Goal: Task Accomplishment & Management: Manage account settings

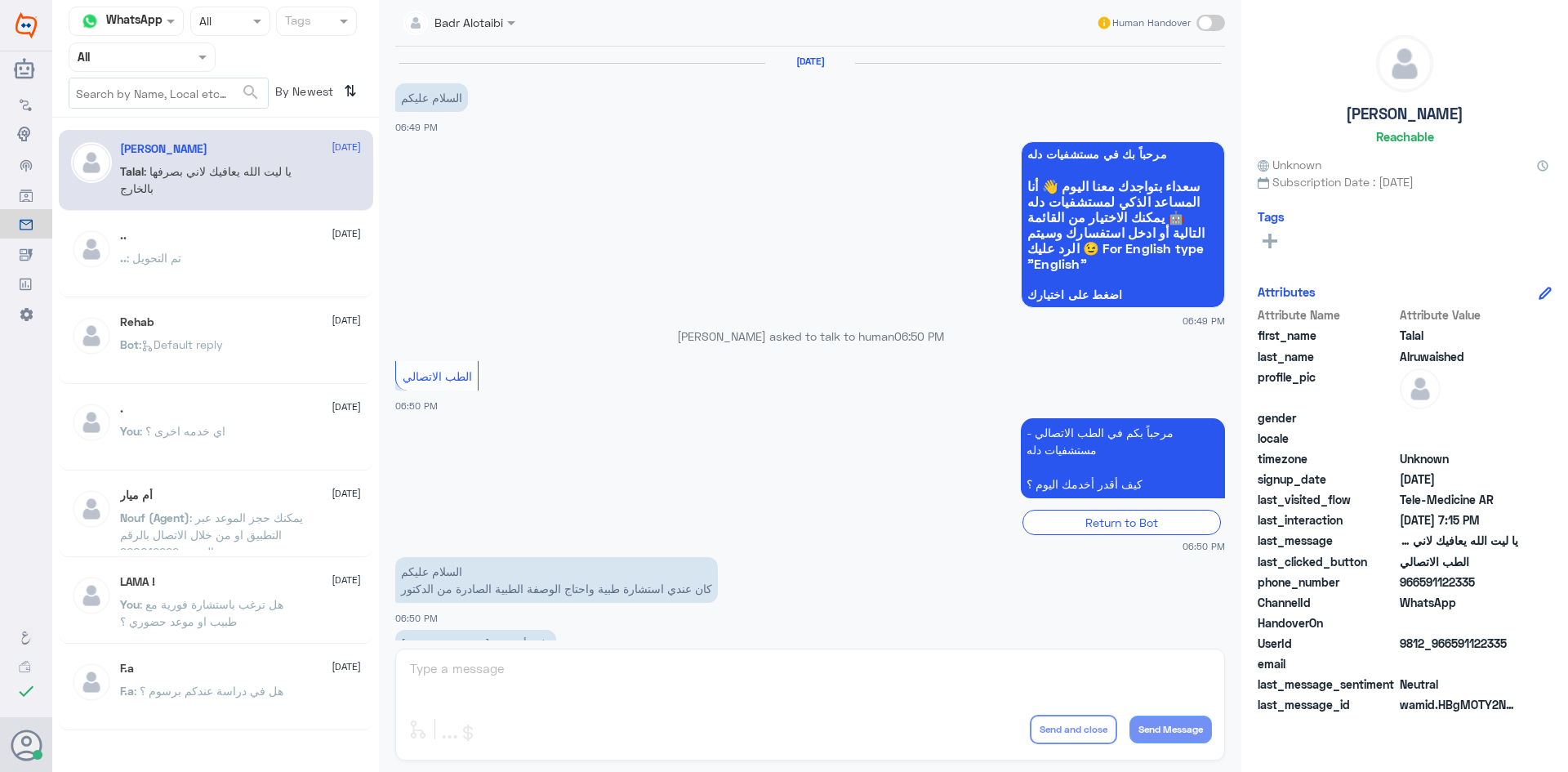
scroll to position [372, 0]
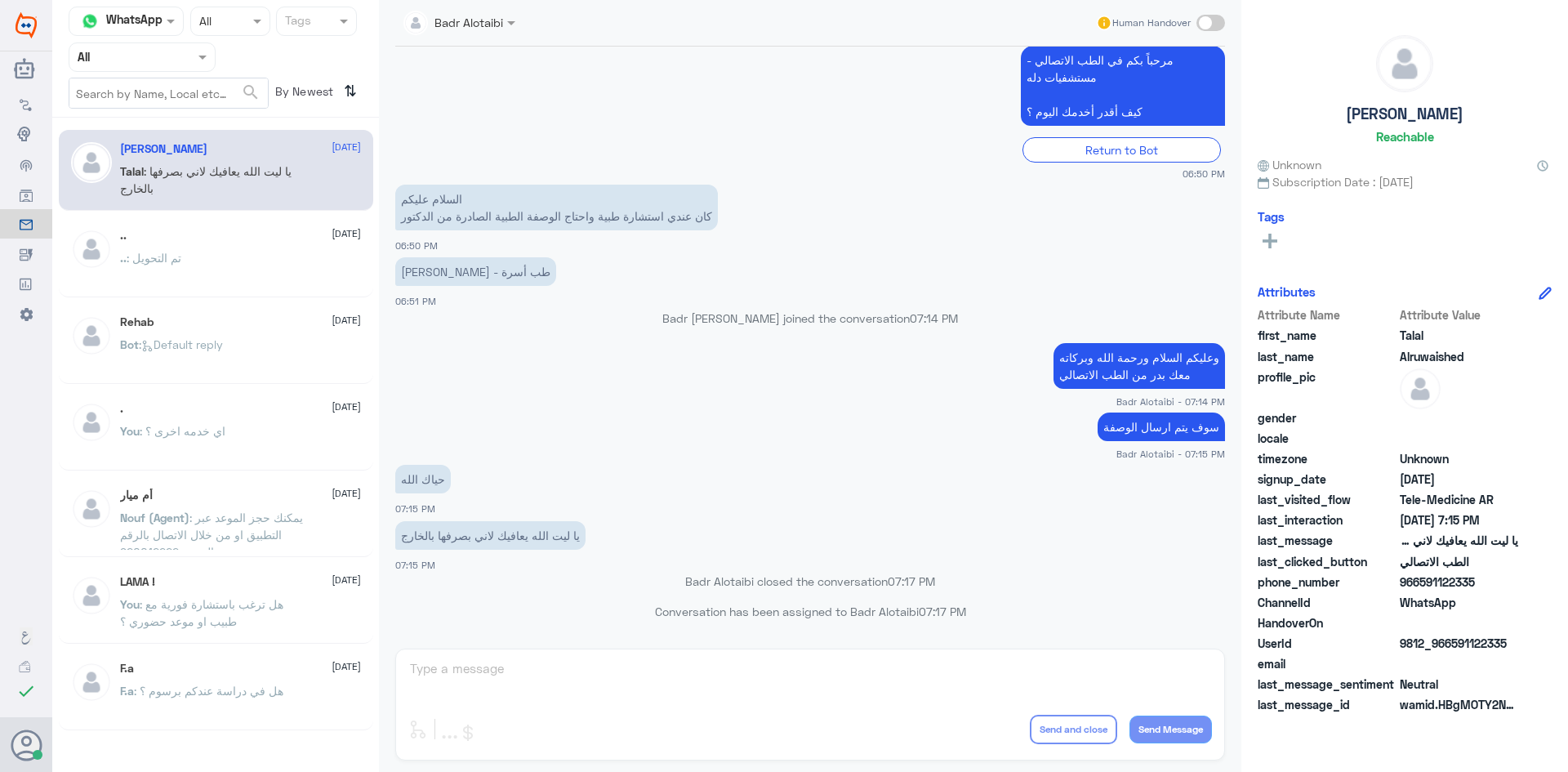
click at [202, 67] on div "Agent Filter All" at bounding box center [142, 57] width 147 height 29
click at [171, 120] on div "Unassigned" at bounding box center [142, 129] width 147 height 38
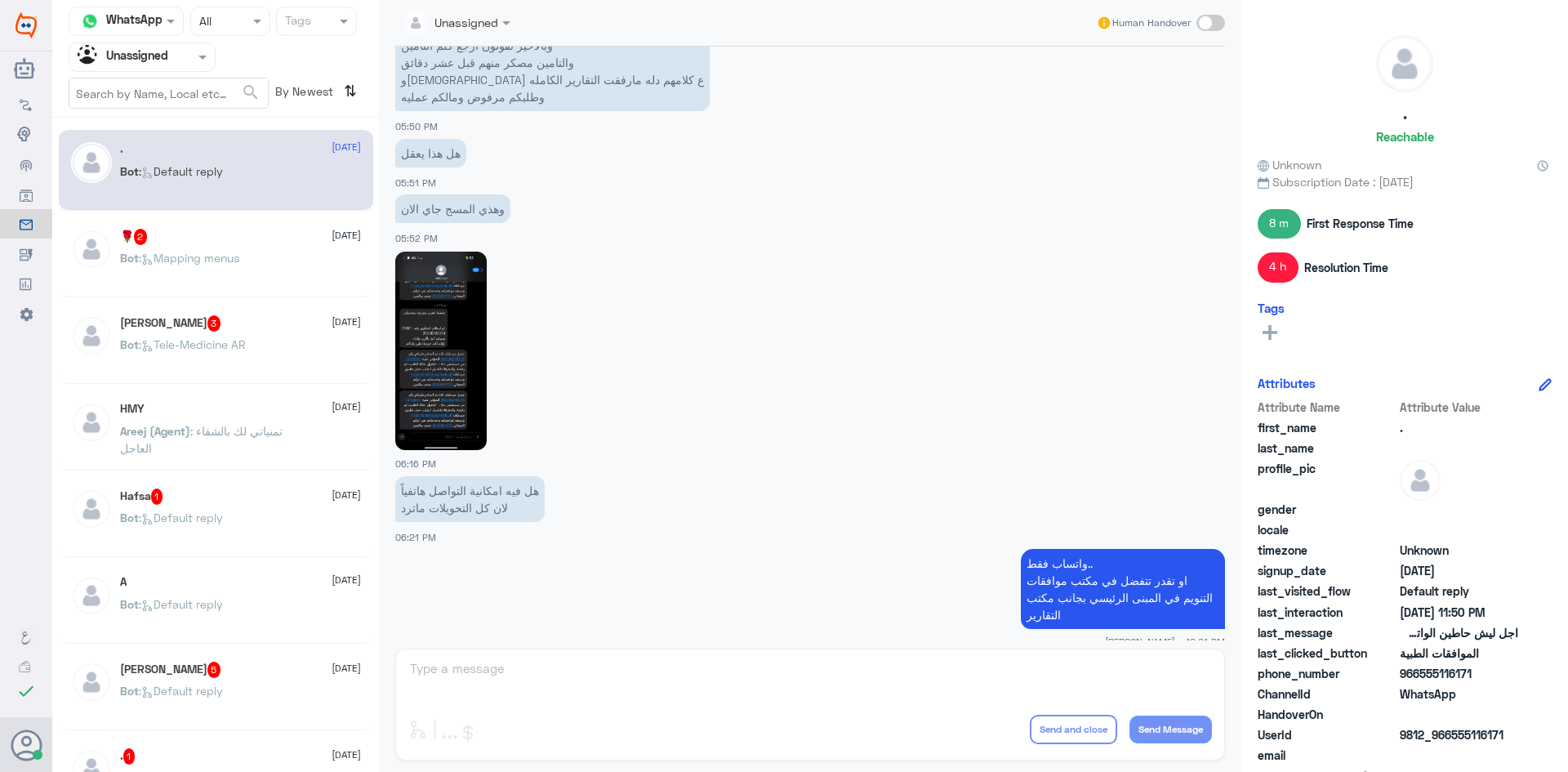
scroll to position [876, 0]
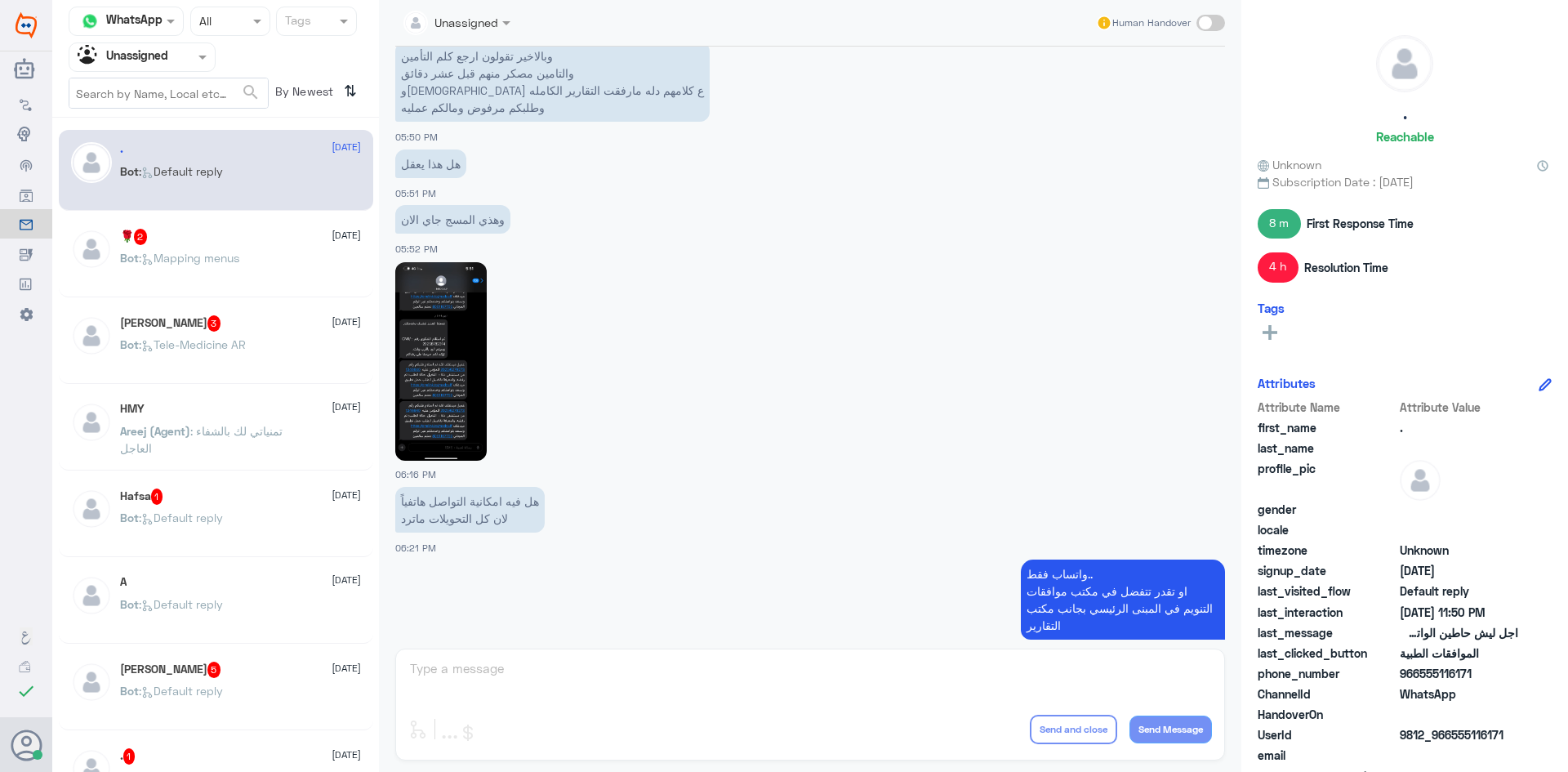
click at [469, 361] on img at bounding box center [441, 361] width 91 height 198
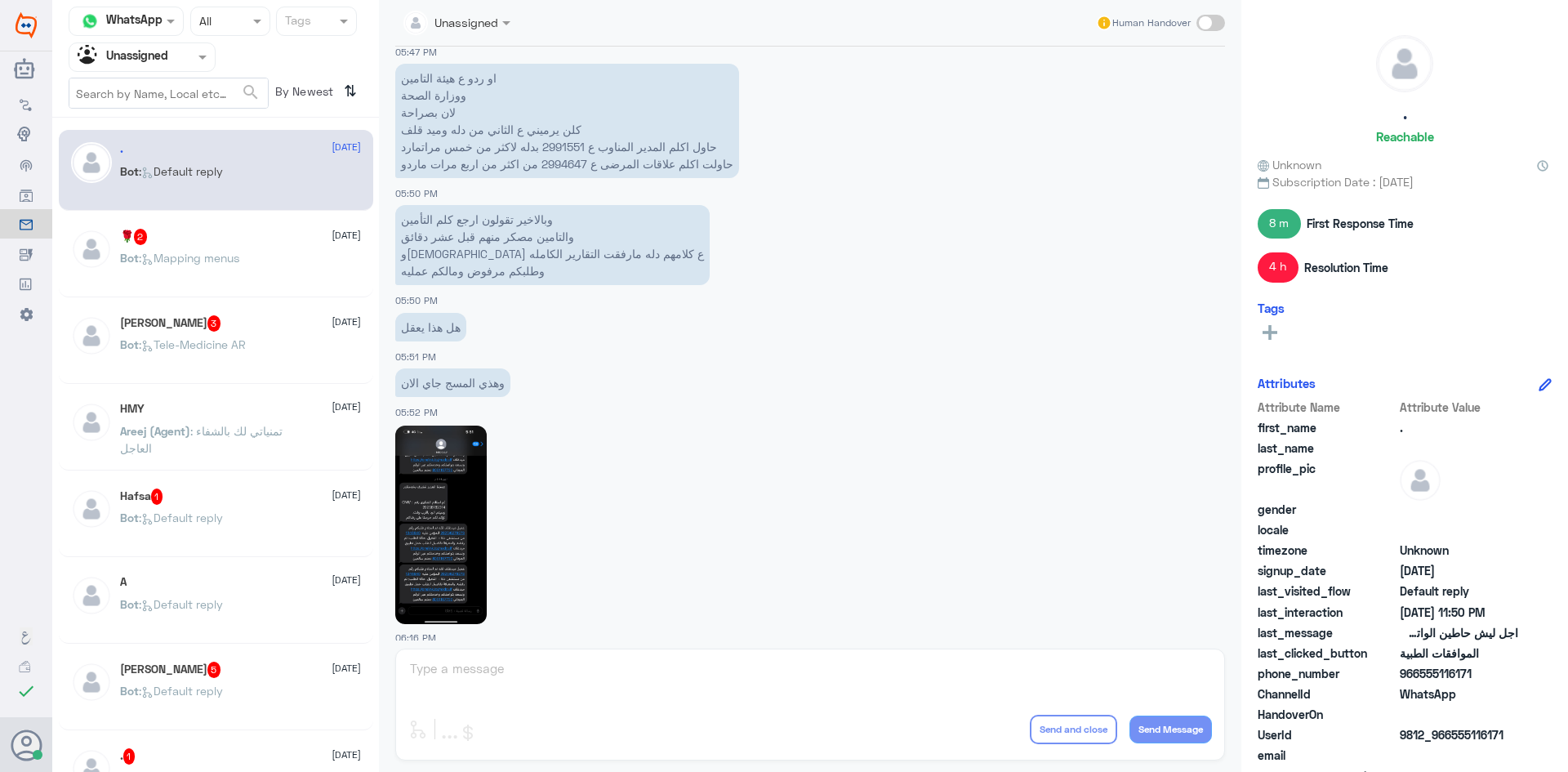
scroll to position [631, 0]
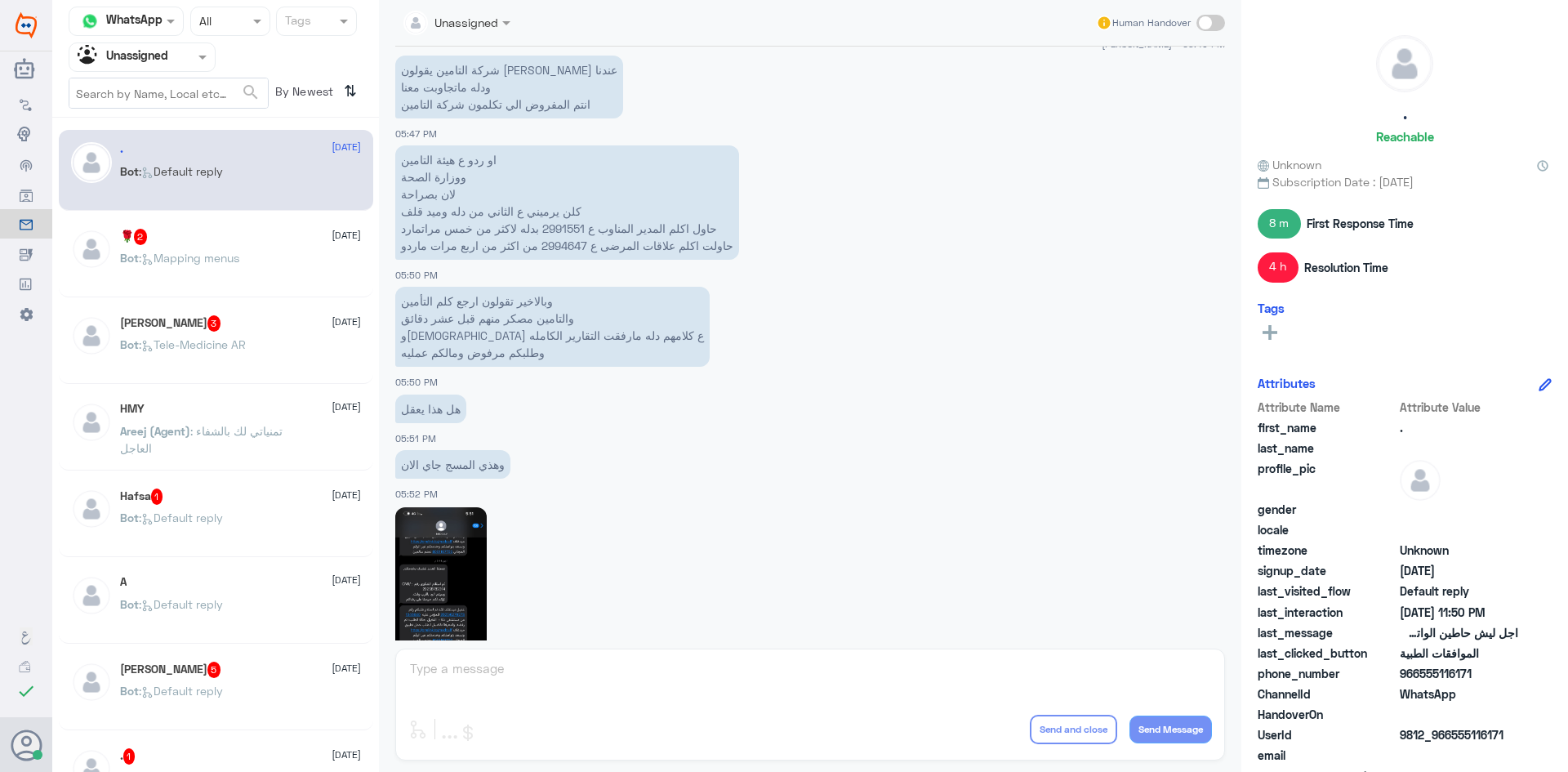
click at [259, 269] on div "Bot : Mapping menus" at bounding box center [240, 272] width 240 height 37
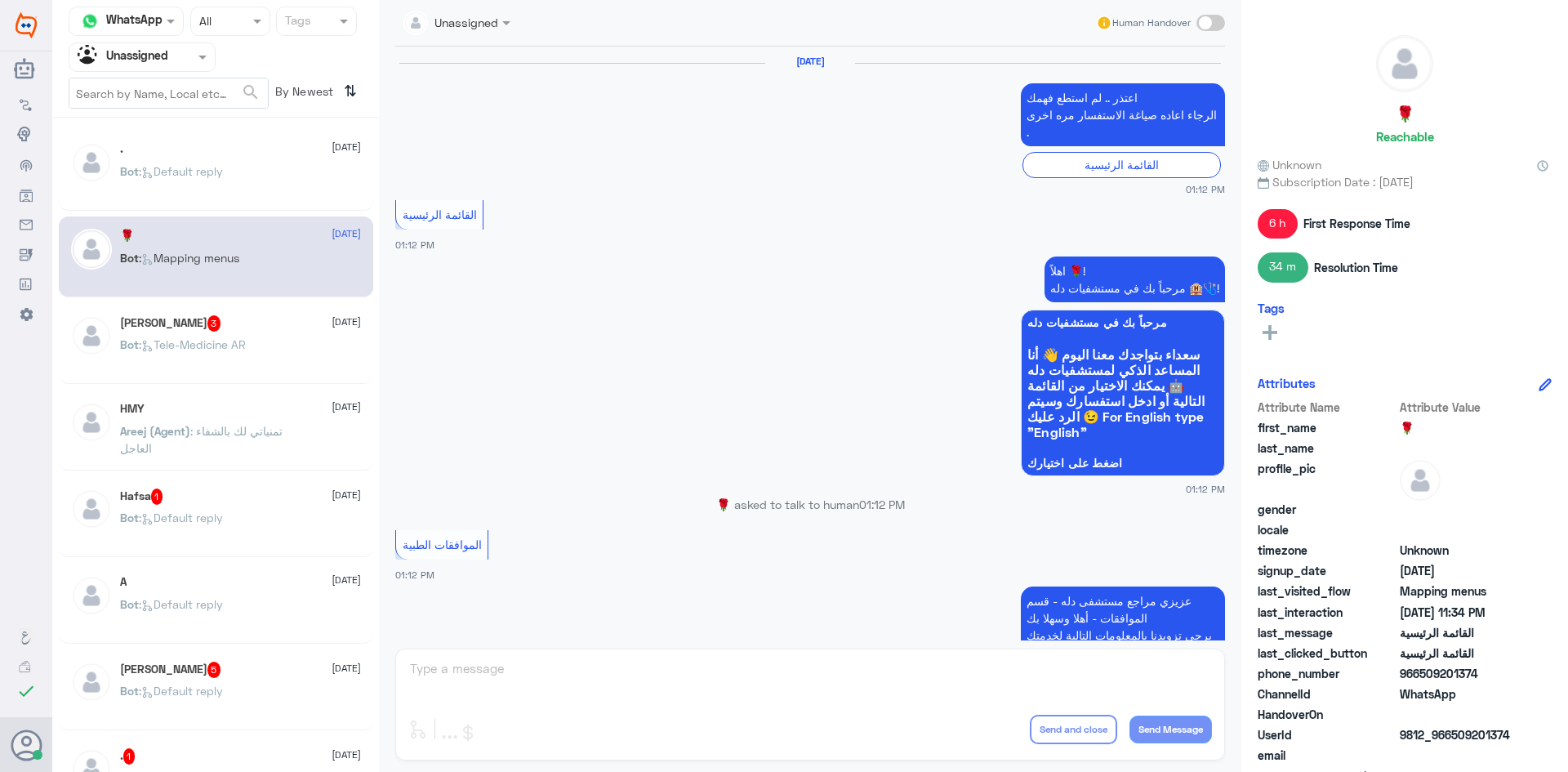
scroll to position [1457, 0]
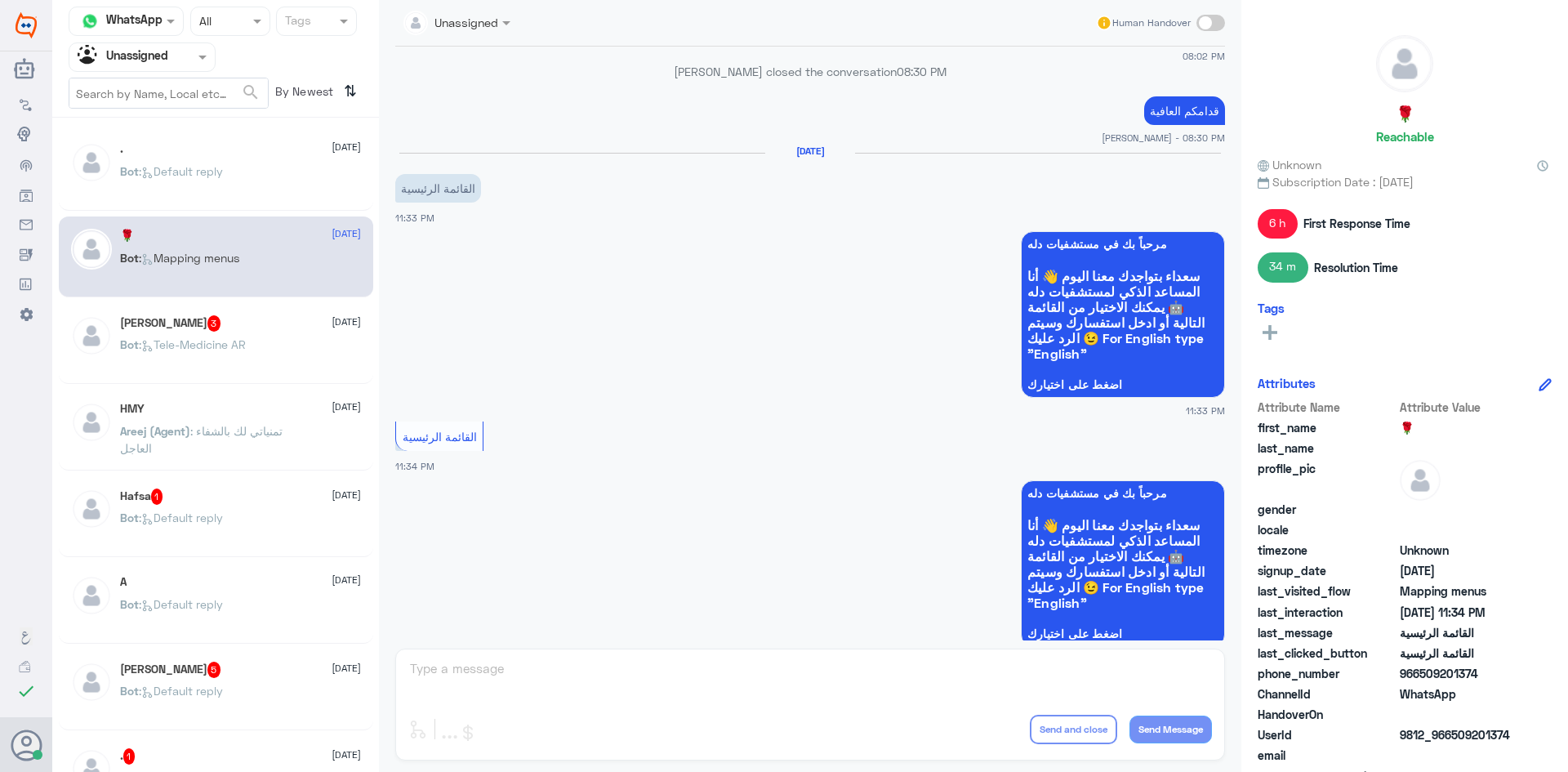
click at [184, 62] on div at bounding box center [142, 57] width 145 height 19
click at [164, 91] on div "All" at bounding box center [142, 95] width 147 height 30
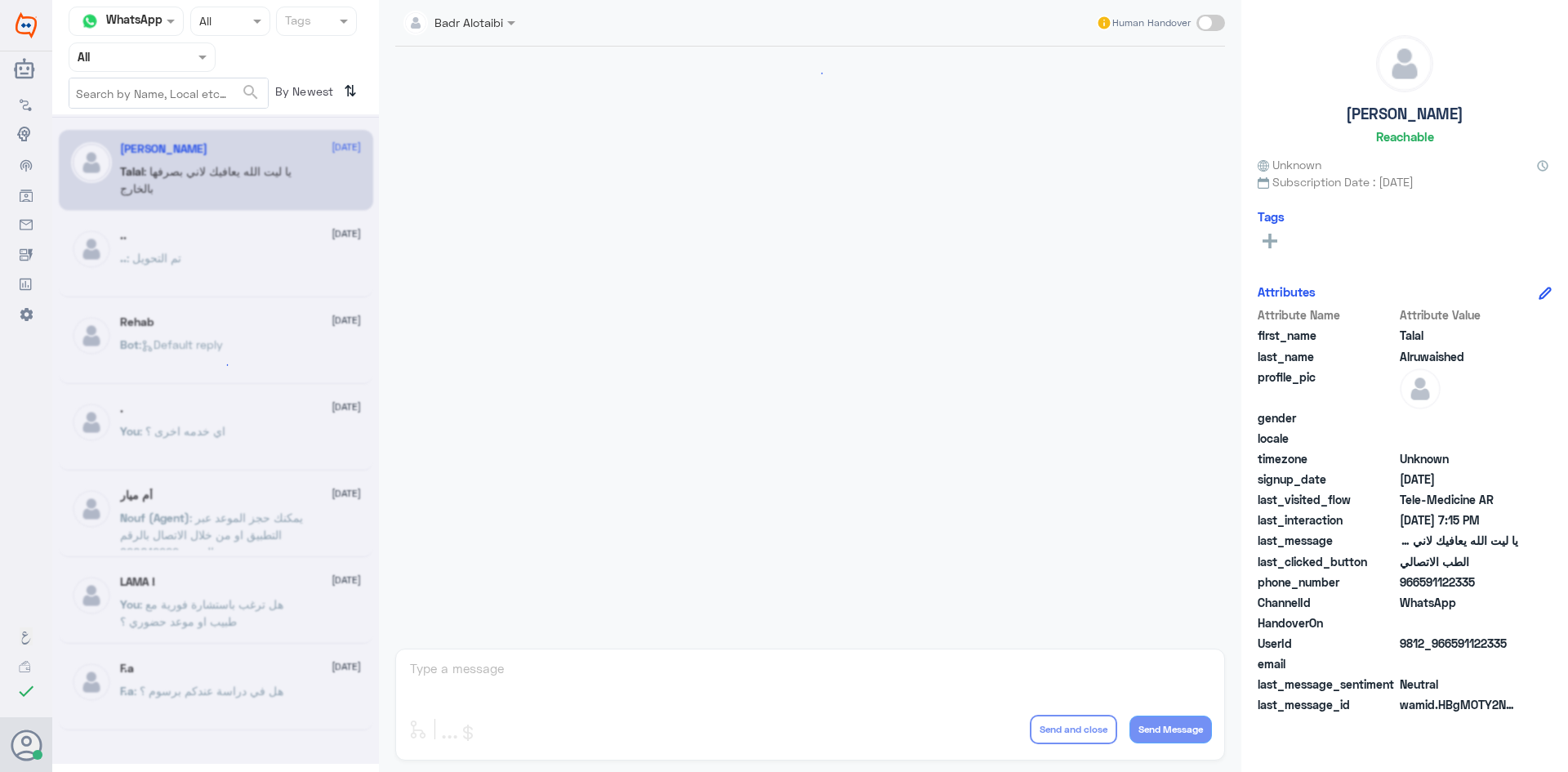
scroll to position [372, 0]
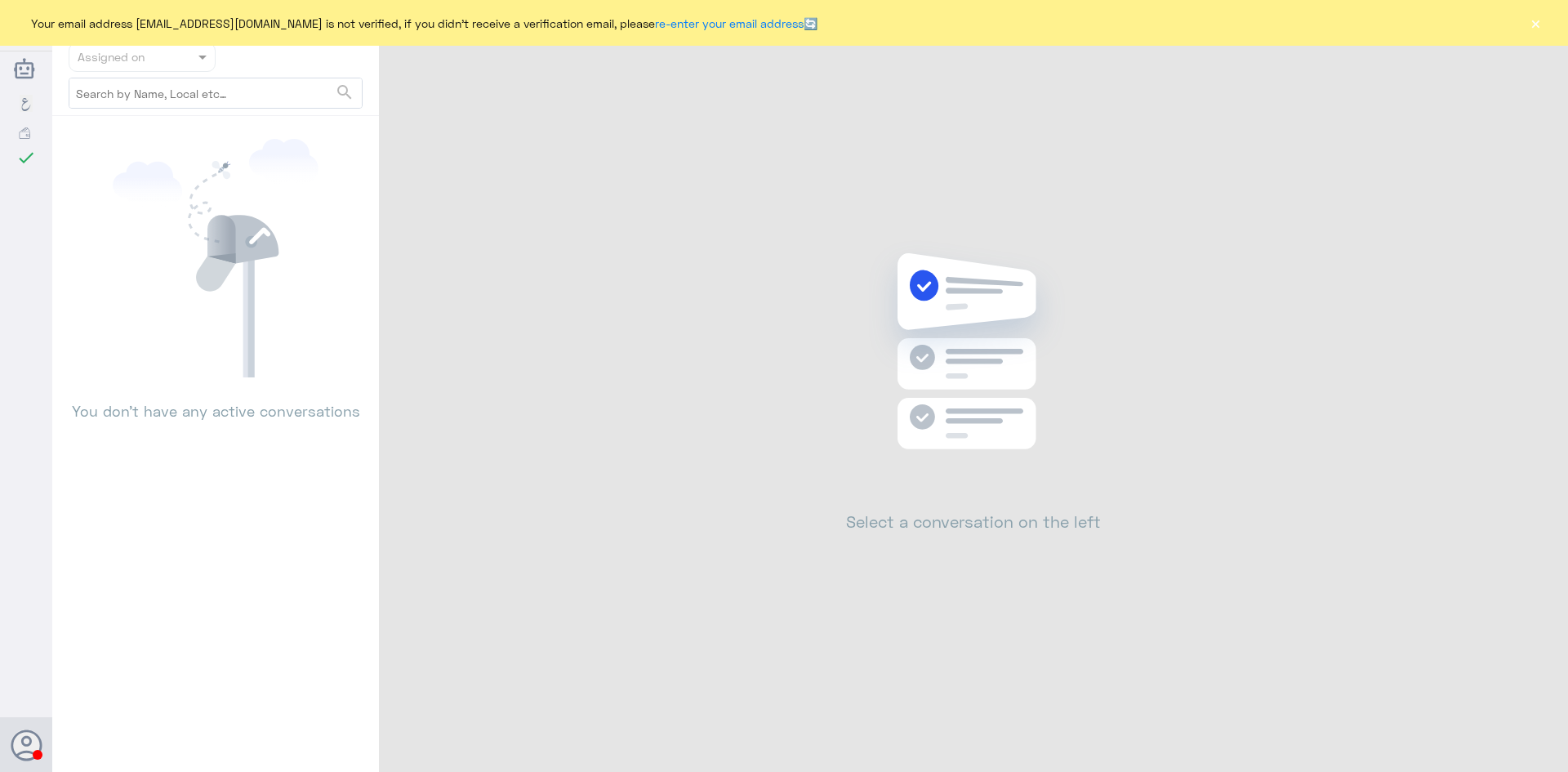
click at [1535, 23] on button "×" at bounding box center [1535, 23] width 16 height 16
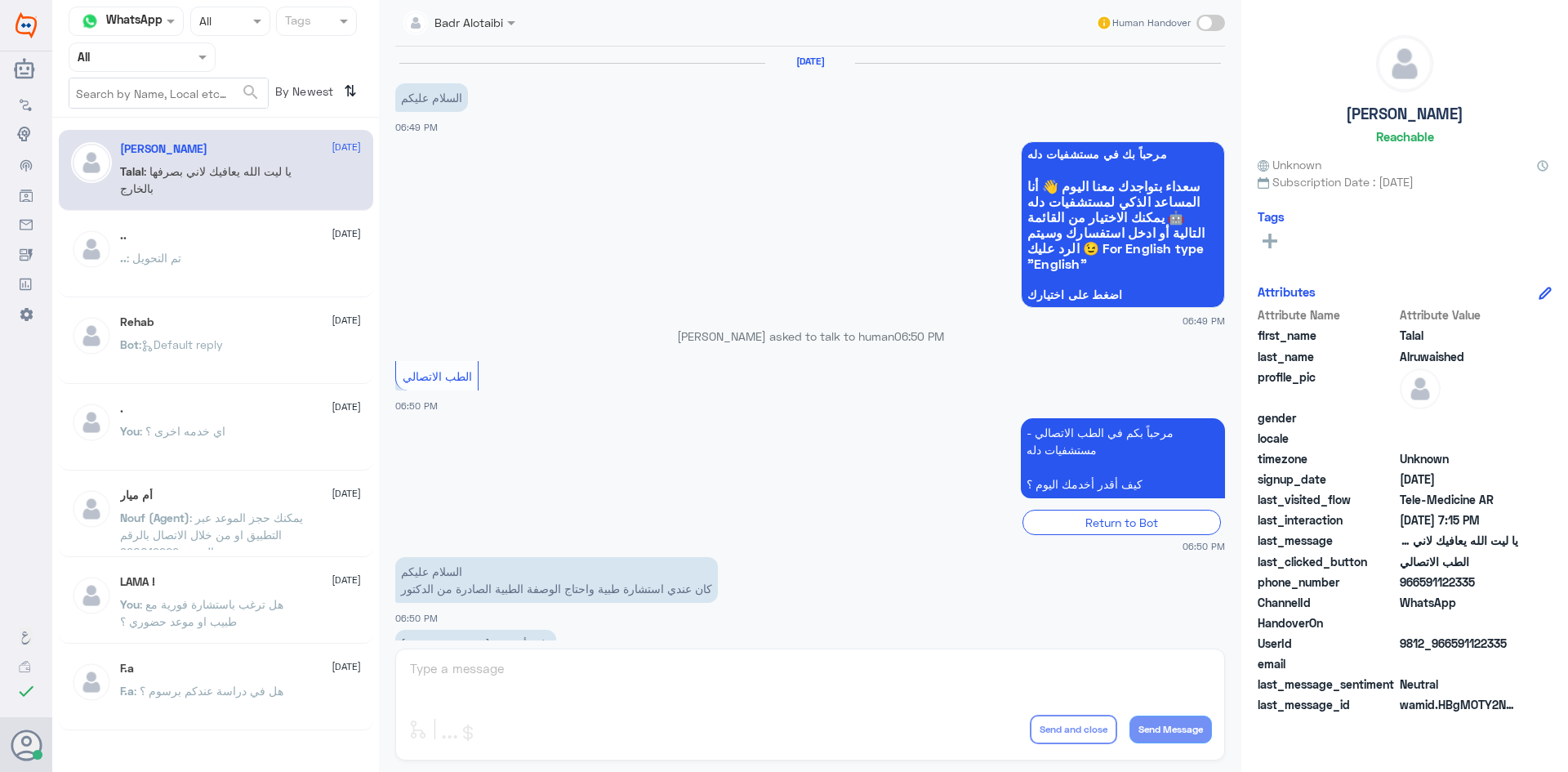
scroll to position [372, 0]
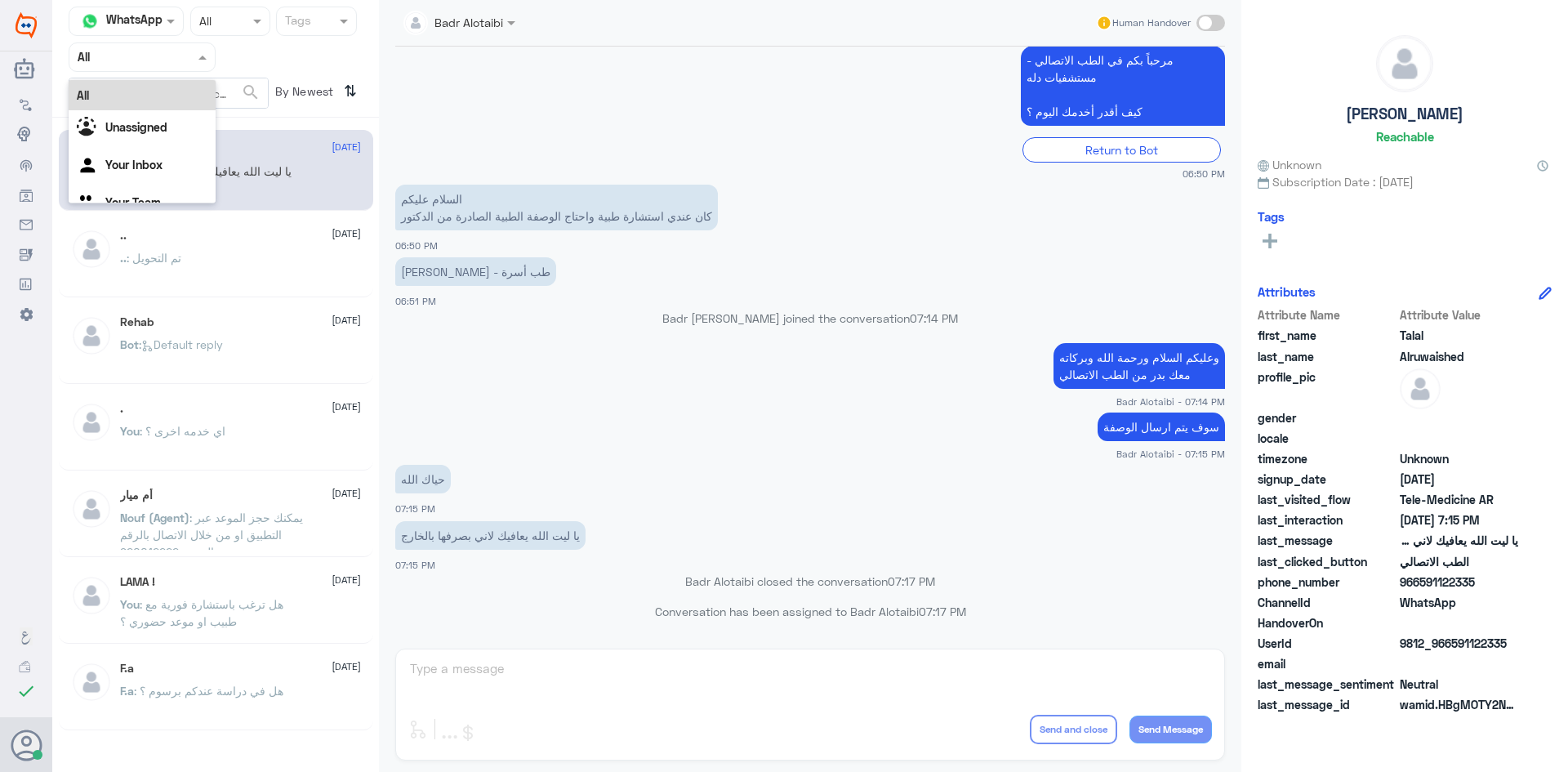
click at [183, 50] on div at bounding box center [142, 57] width 145 height 19
click at [475, 19] on input "text" at bounding box center [440, 21] width 74 height 19
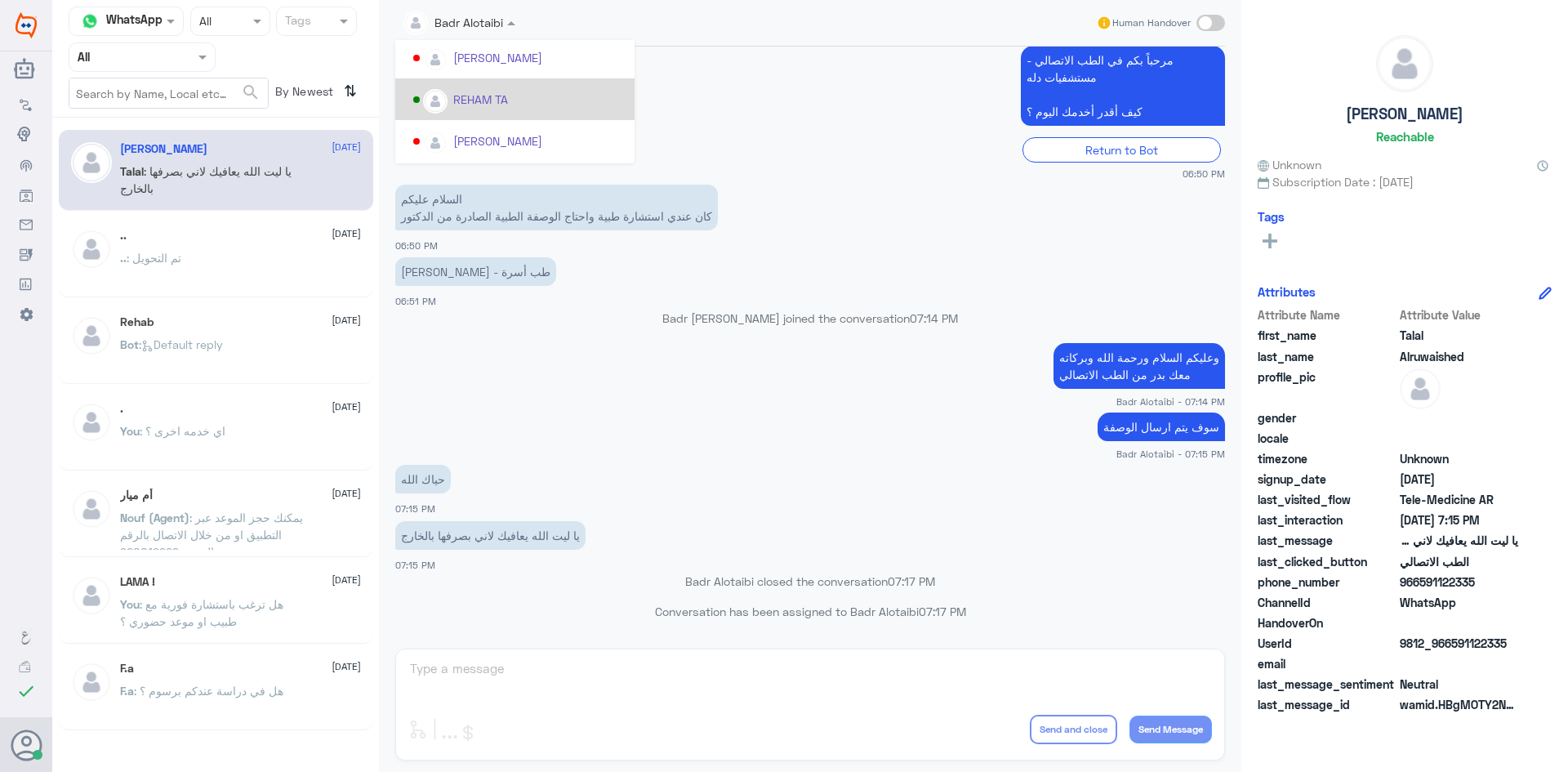
scroll to position [843, 0]
click at [797, 97] on app-msgs-text "مرحباً بكم في الطب الاتصالي - مستشفيات دله كيف أقدر أخدمك اليوم ؟" at bounding box center [809, 86] width 829 height 81
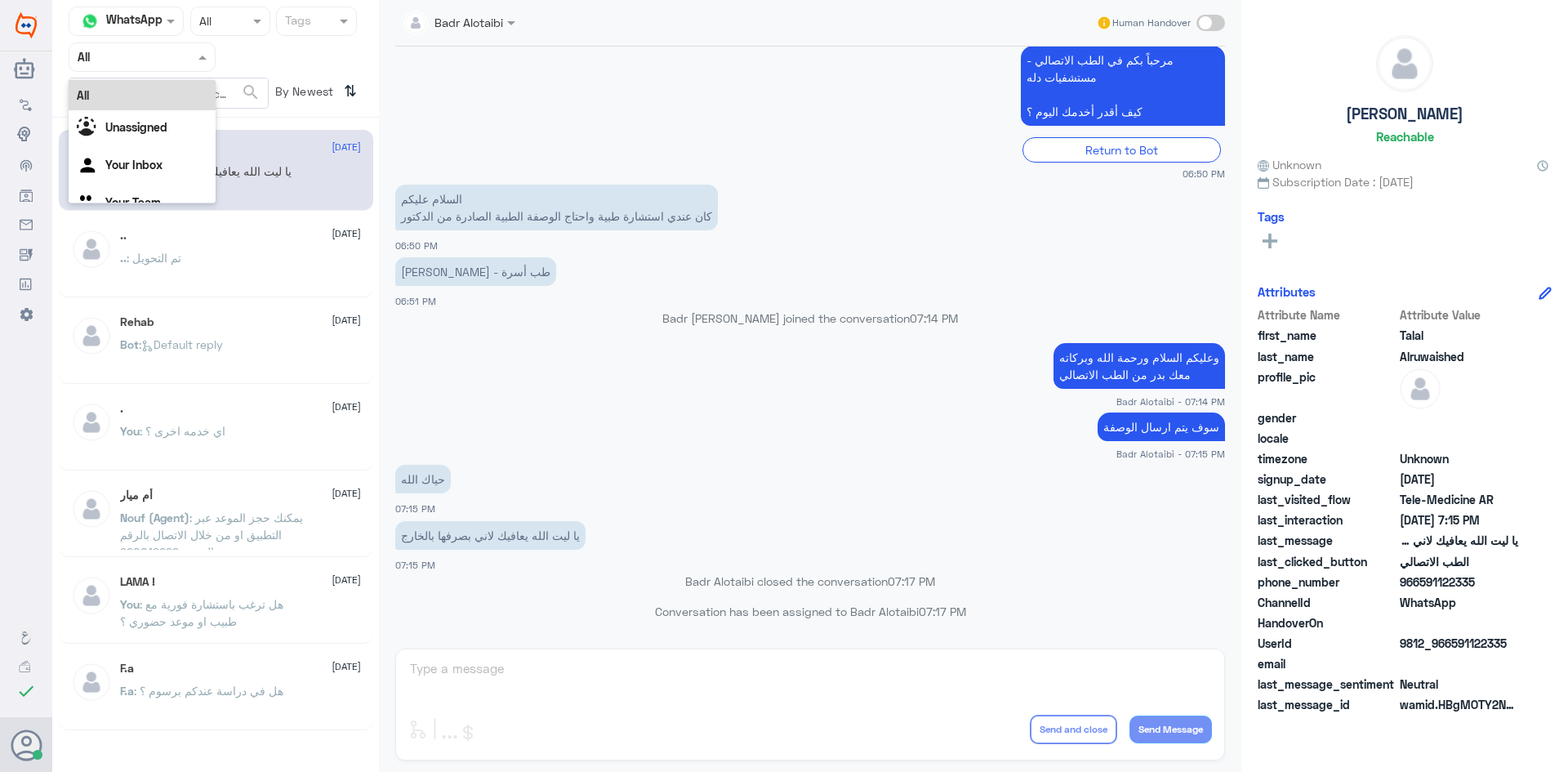
click at [164, 45] on div "Agent Filter All" at bounding box center [142, 57] width 147 height 29
click at [147, 118] on div "Unassigned" at bounding box center [142, 129] width 147 height 38
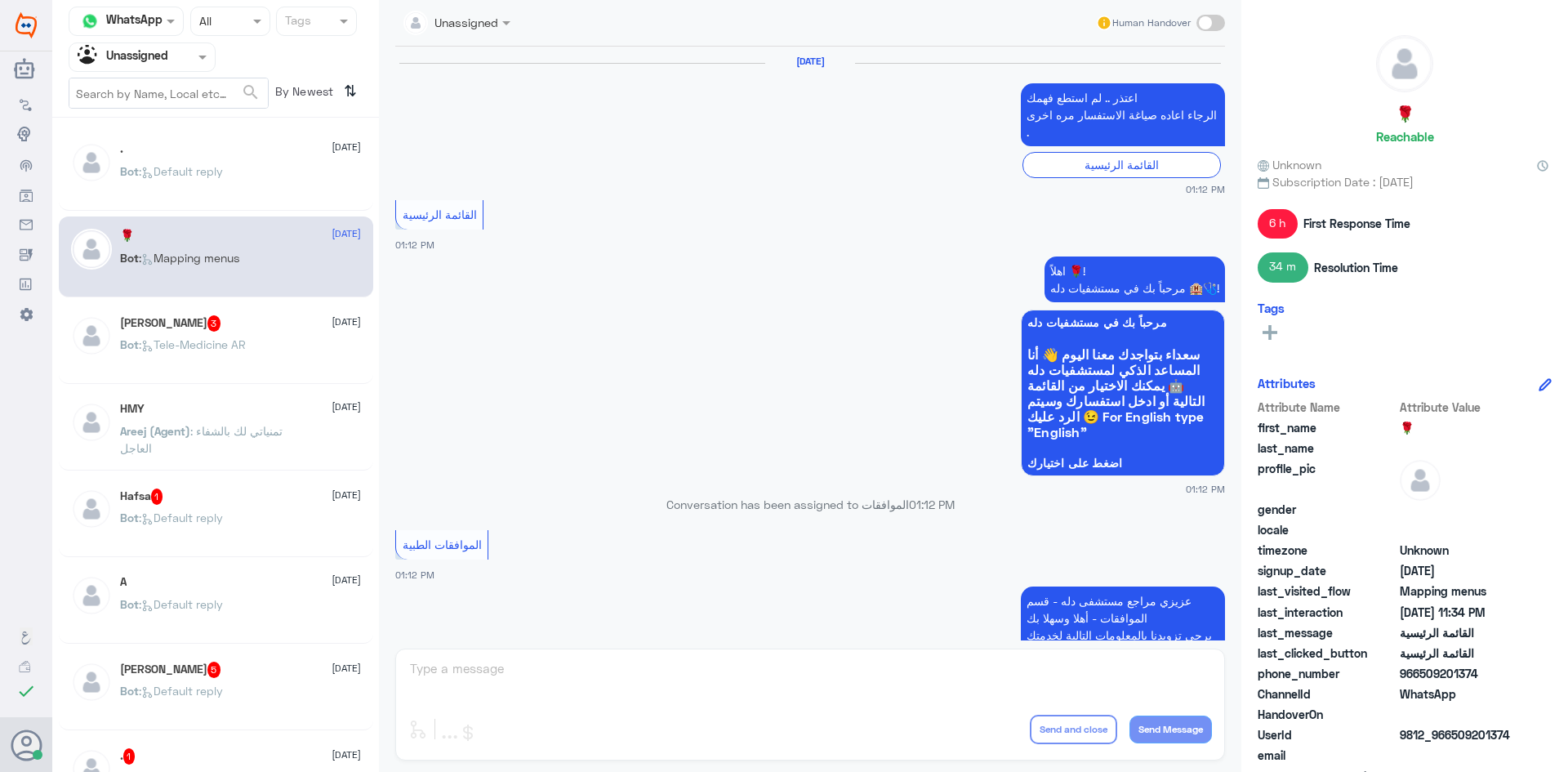
scroll to position [1457, 0]
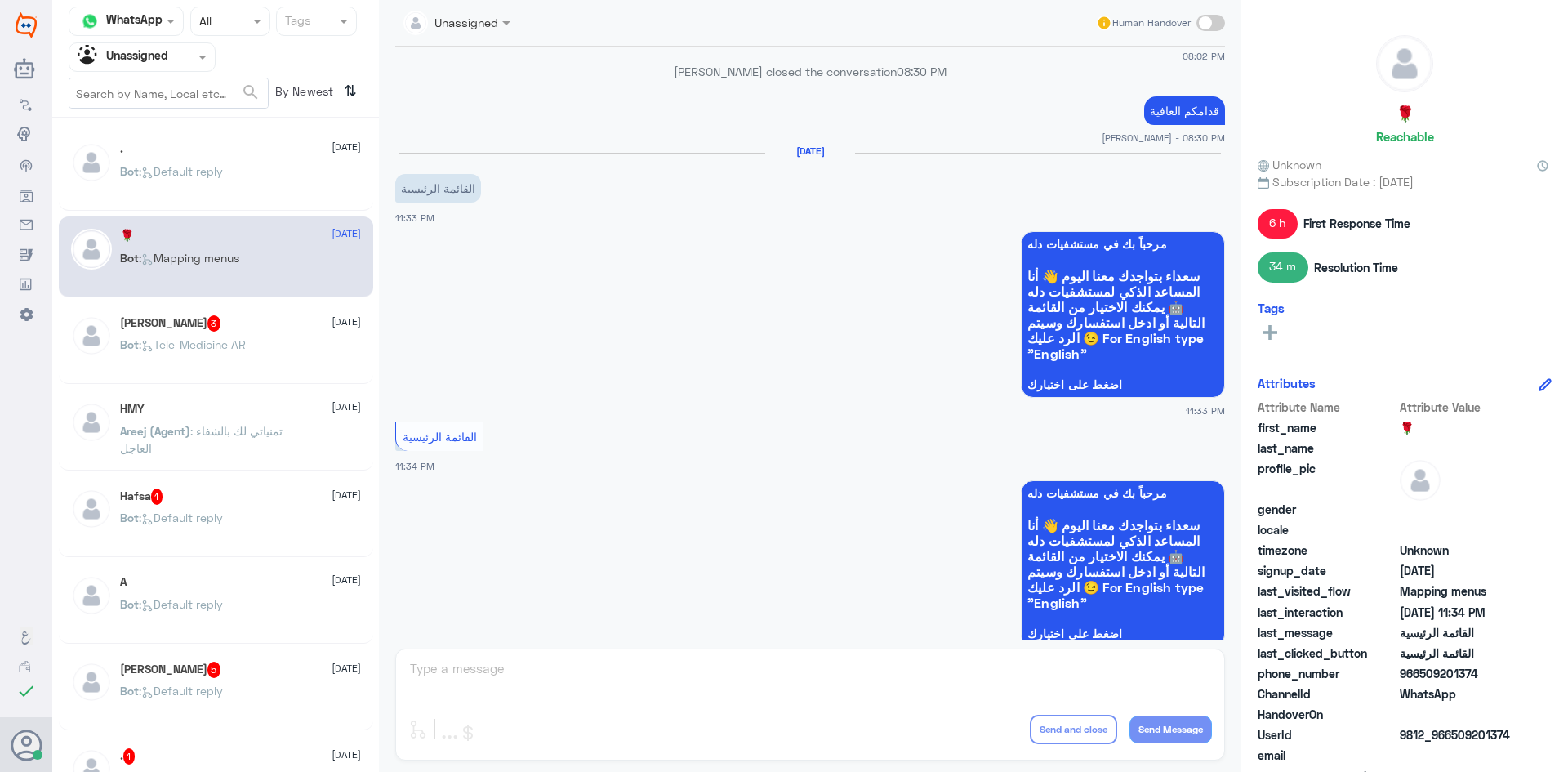
click at [240, 170] on div "Bot : Default reply" at bounding box center [240, 185] width 240 height 37
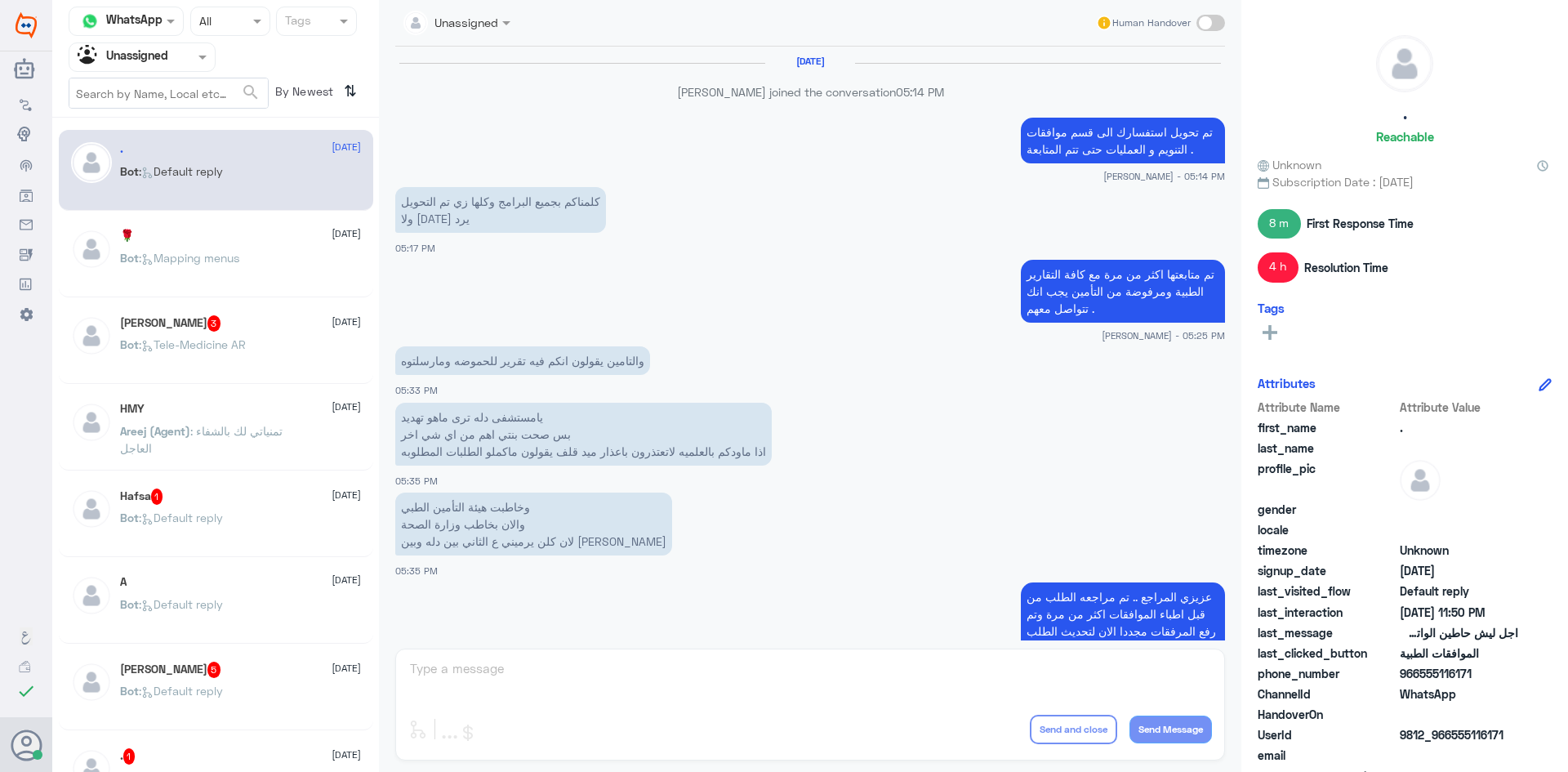
scroll to position [1285, 0]
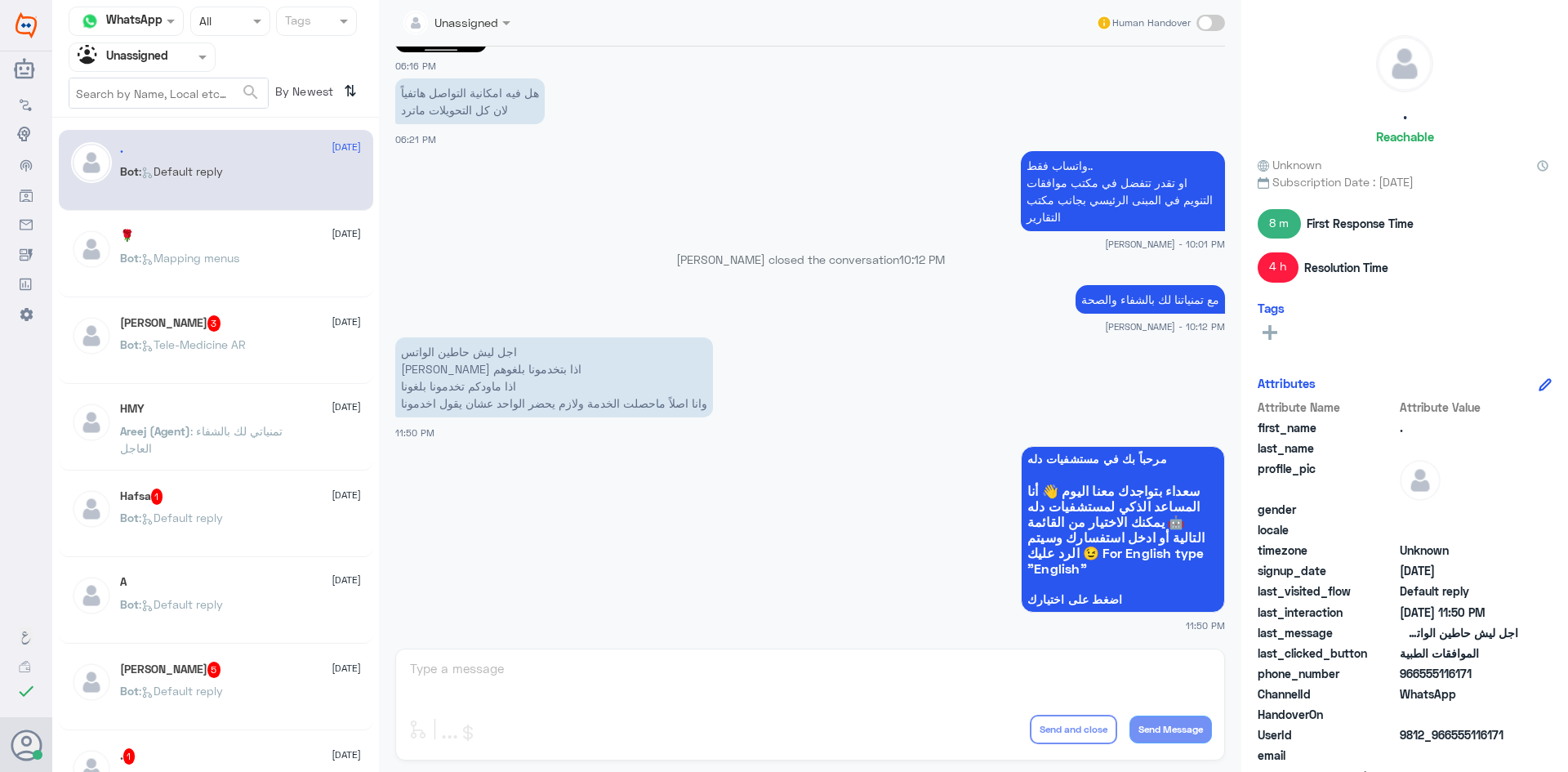
click at [217, 338] on span ": Tele-Medicine AR" at bounding box center [192, 344] width 107 height 14
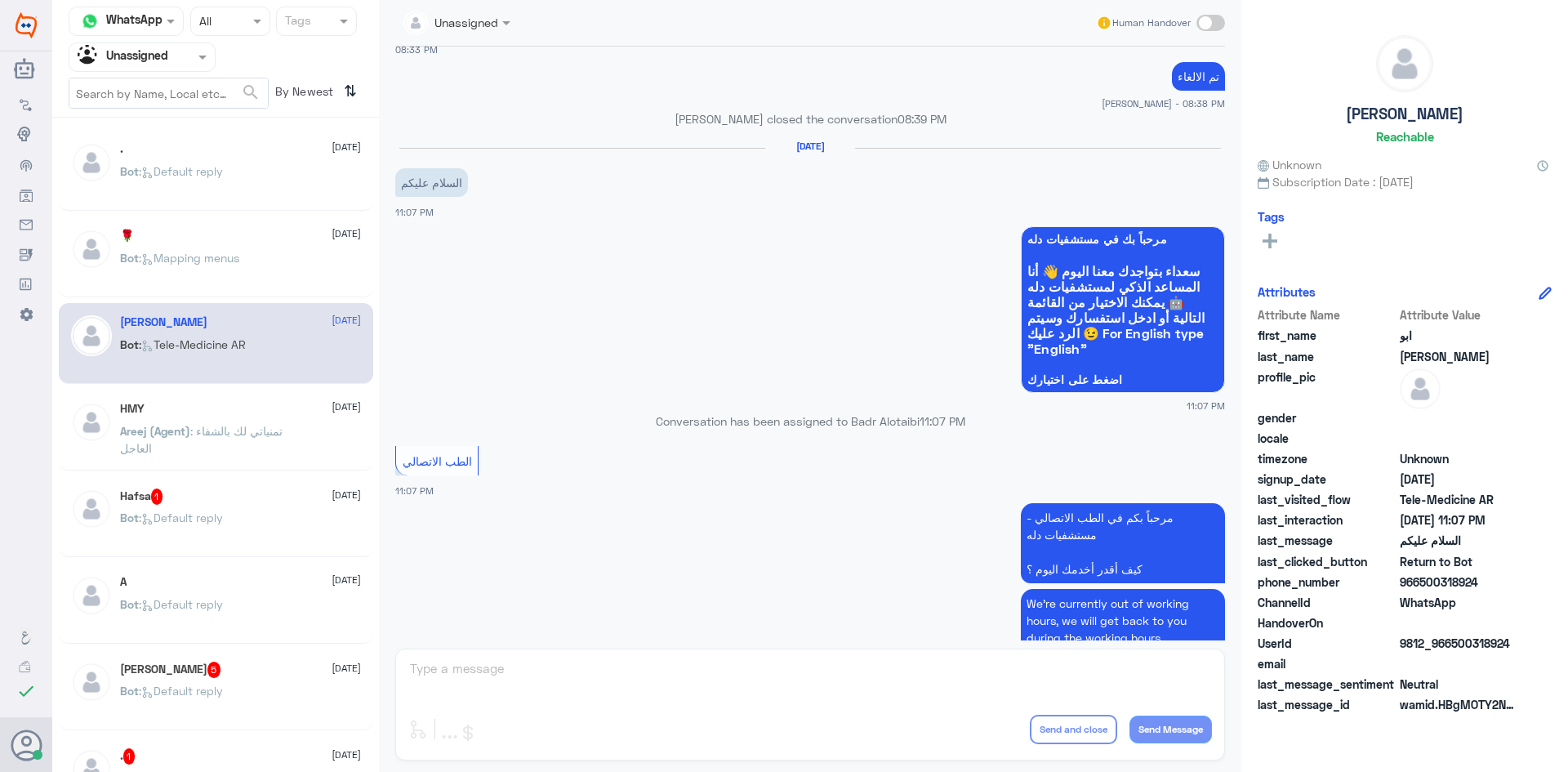
scroll to position [913, 0]
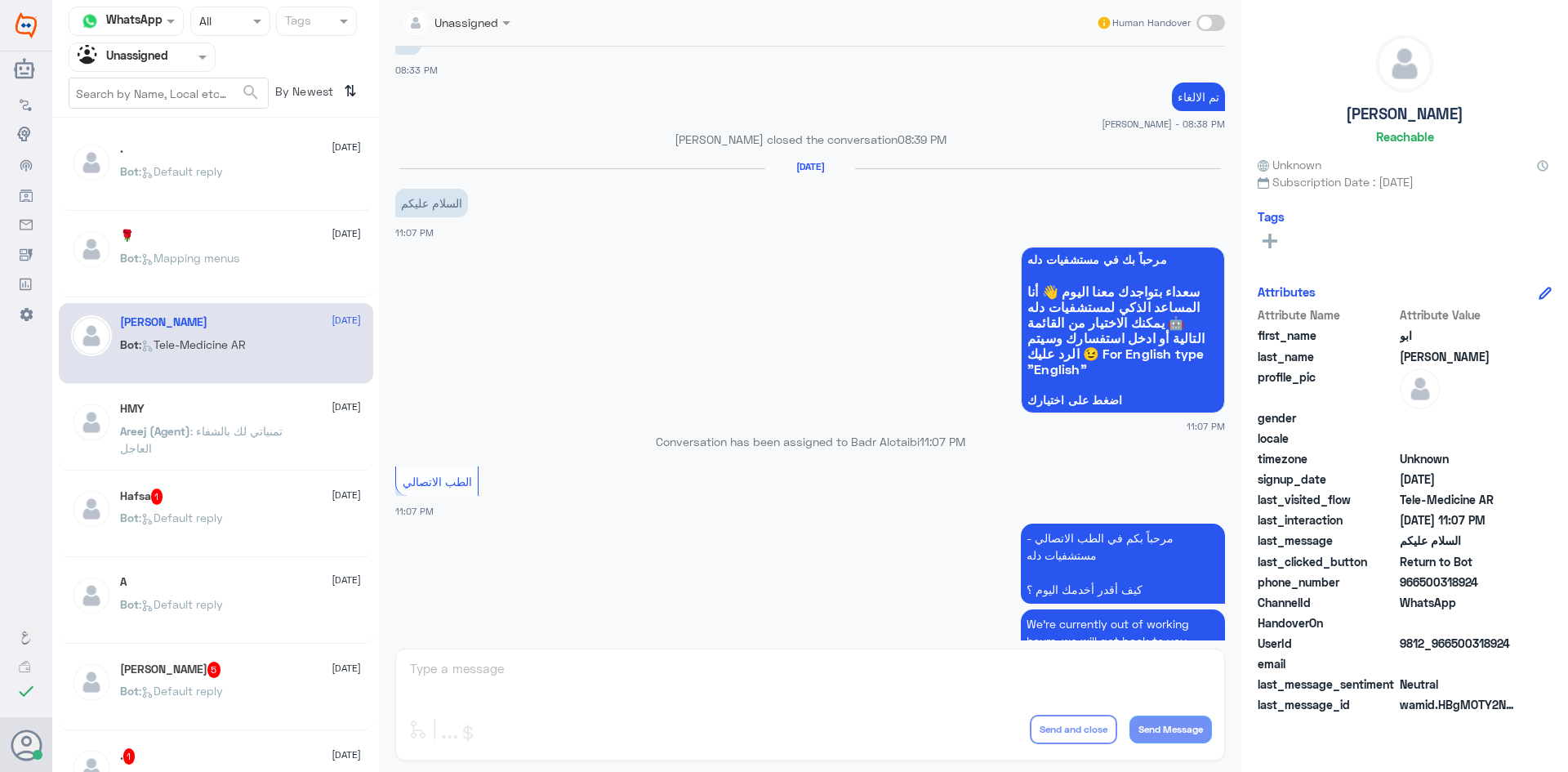
click at [176, 398] on div "HMY 18 August Areej (Agent) : تمنياتي لك بالشفاء العاجل" at bounding box center [216, 430] width 315 height 80
click at [179, 401] on div "HMY 18 August Areej (Agent) : تمنياتي لك بالشفاء العاجل" at bounding box center [216, 430] width 315 height 80
click at [181, 409] on div "HMY 18 August" at bounding box center [240, 408] width 240 height 14
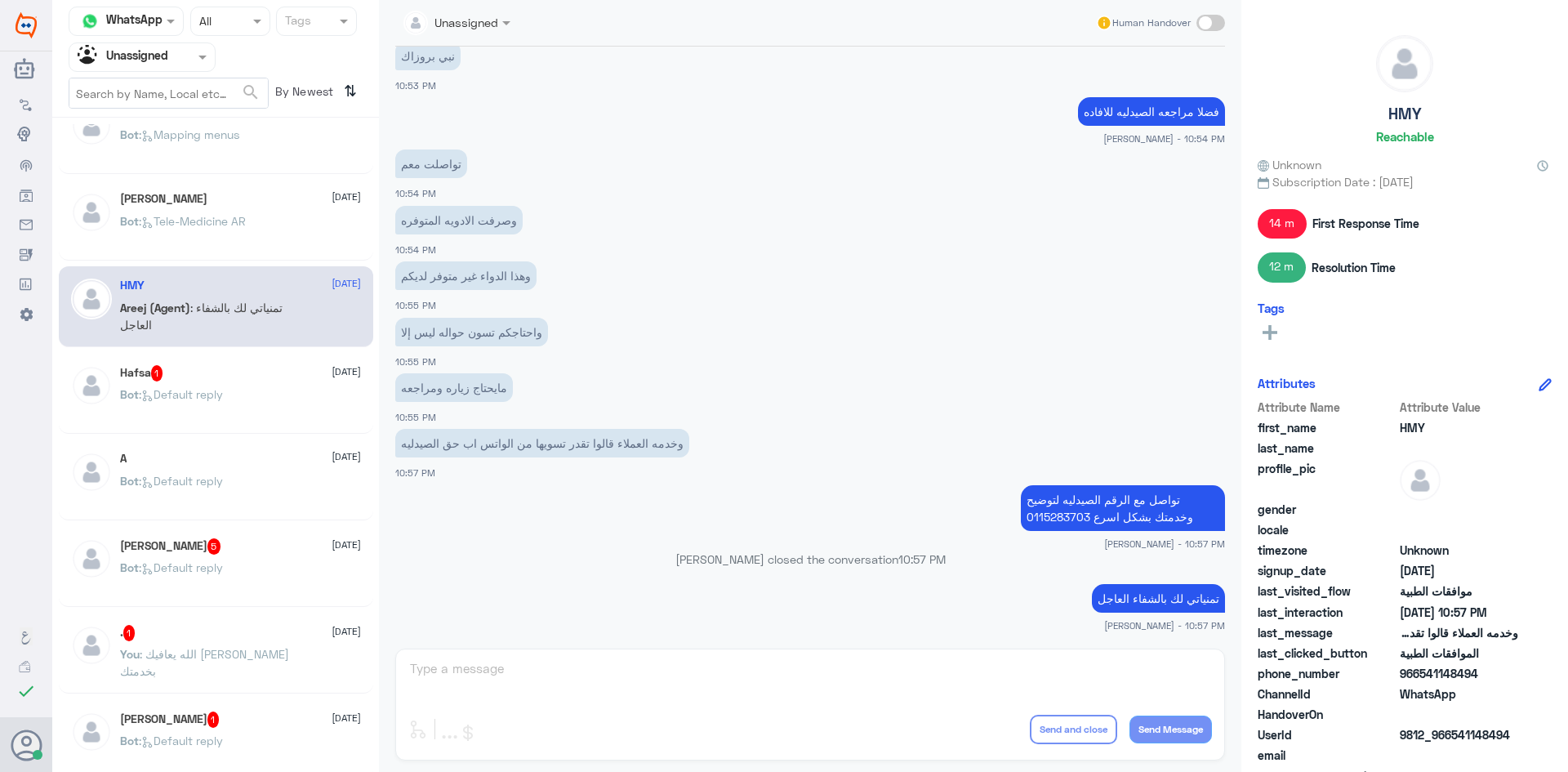
scroll to position [164, 0]
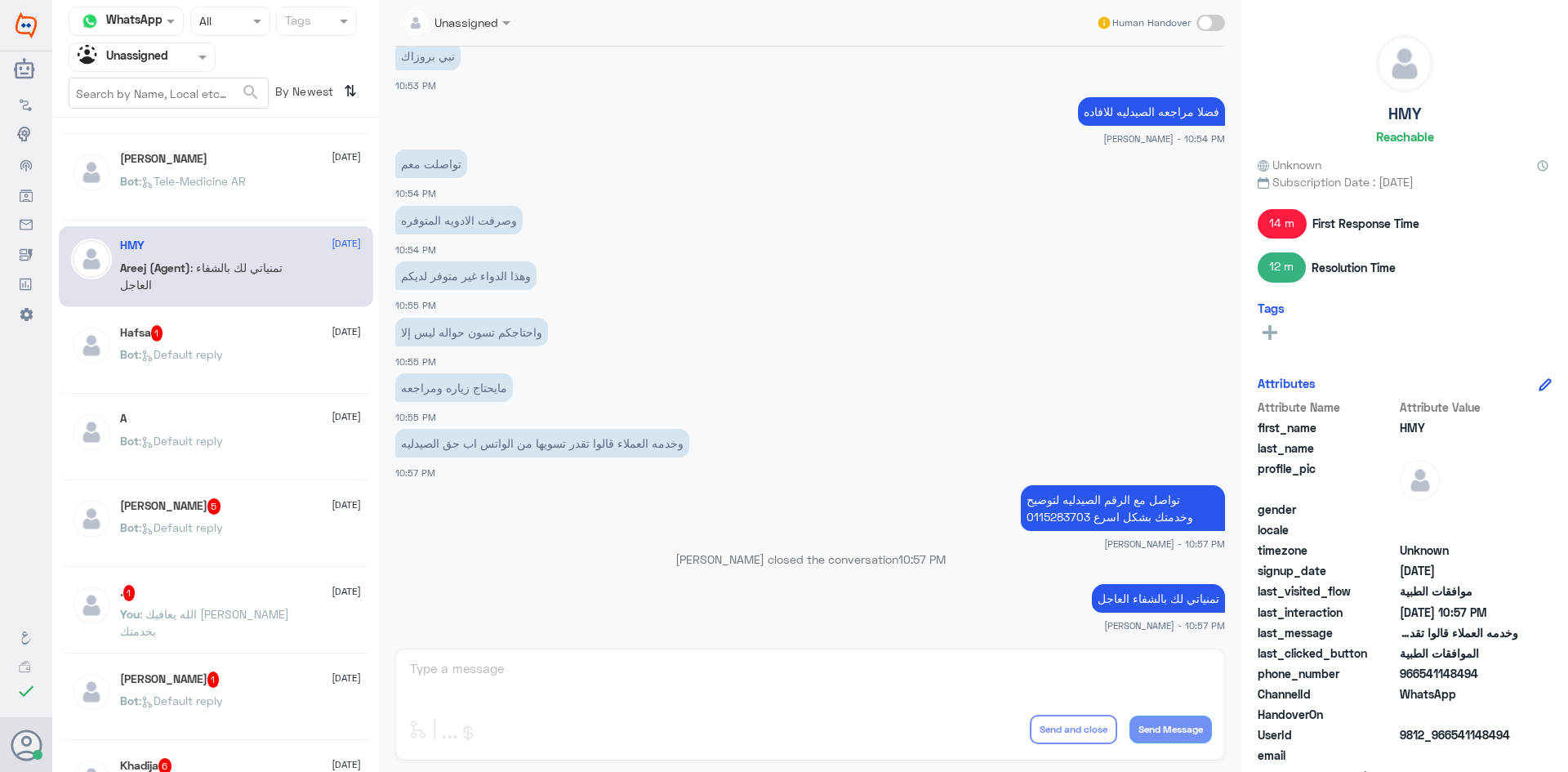
click at [179, 424] on div "A 18 August" at bounding box center [240, 418] width 240 height 14
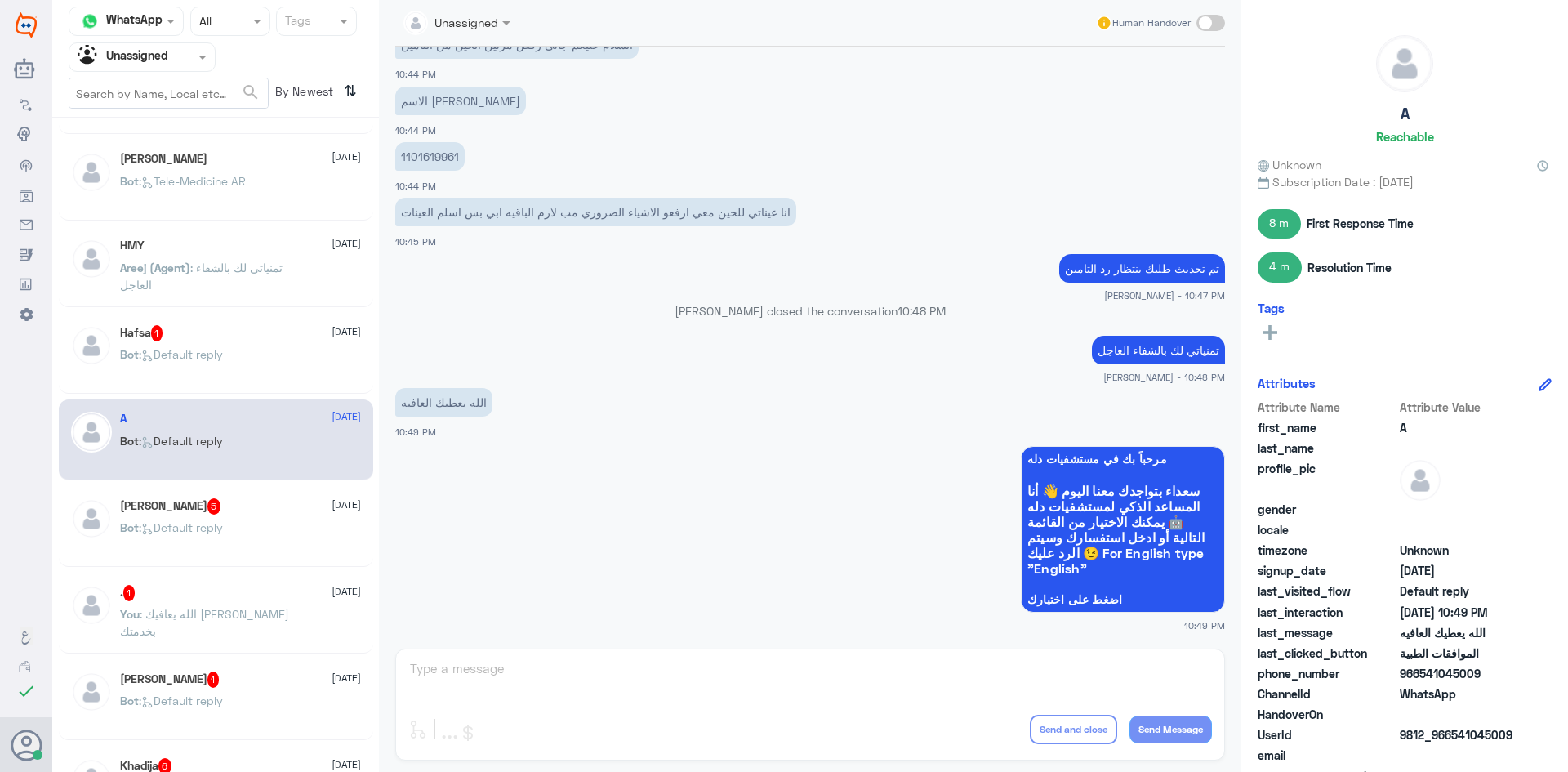
scroll to position [245, 0]
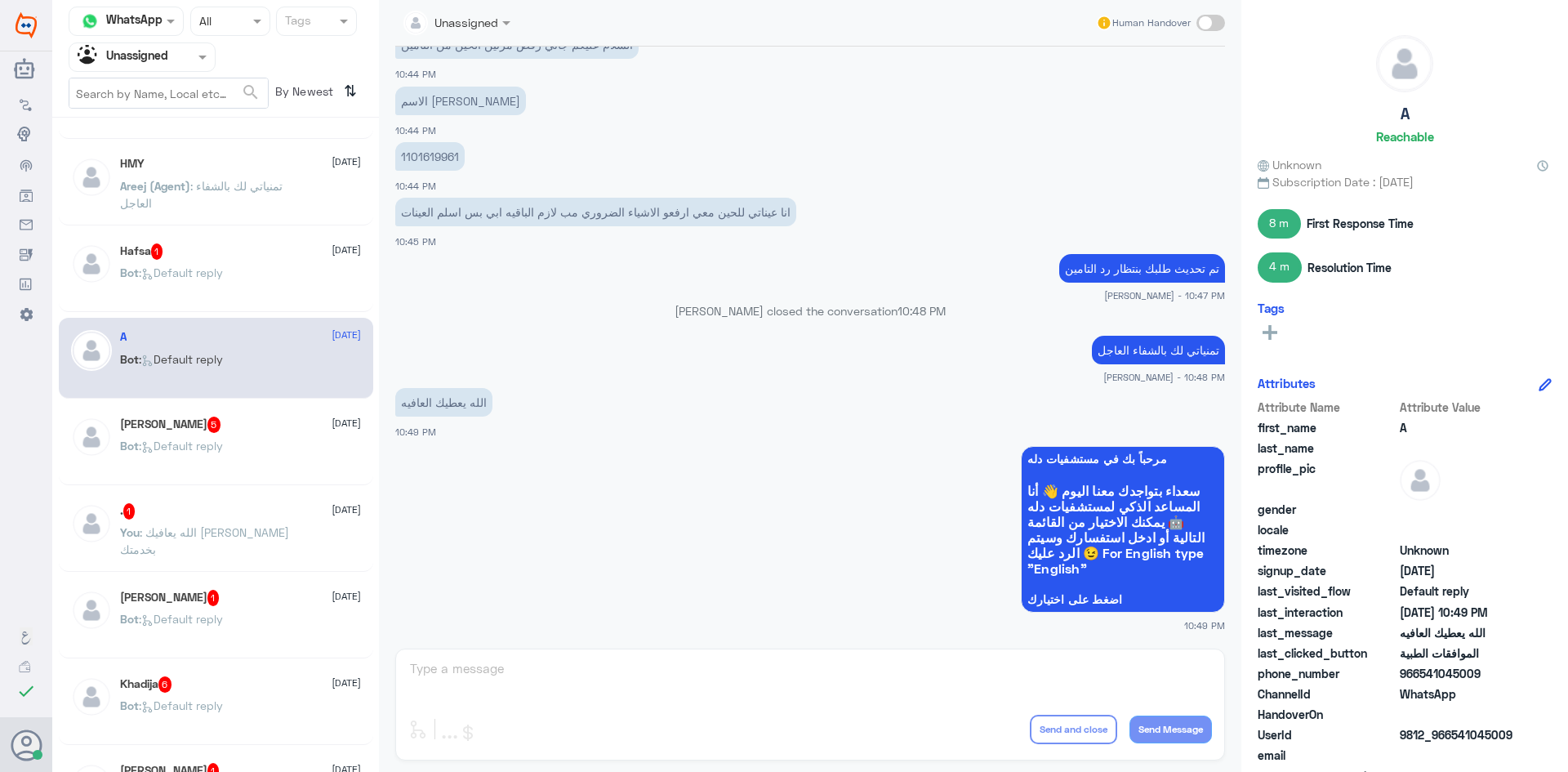
click at [165, 435] on div "mustafa 5 18 August Bot : Default reply" at bounding box center [240, 446] width 240 height 61
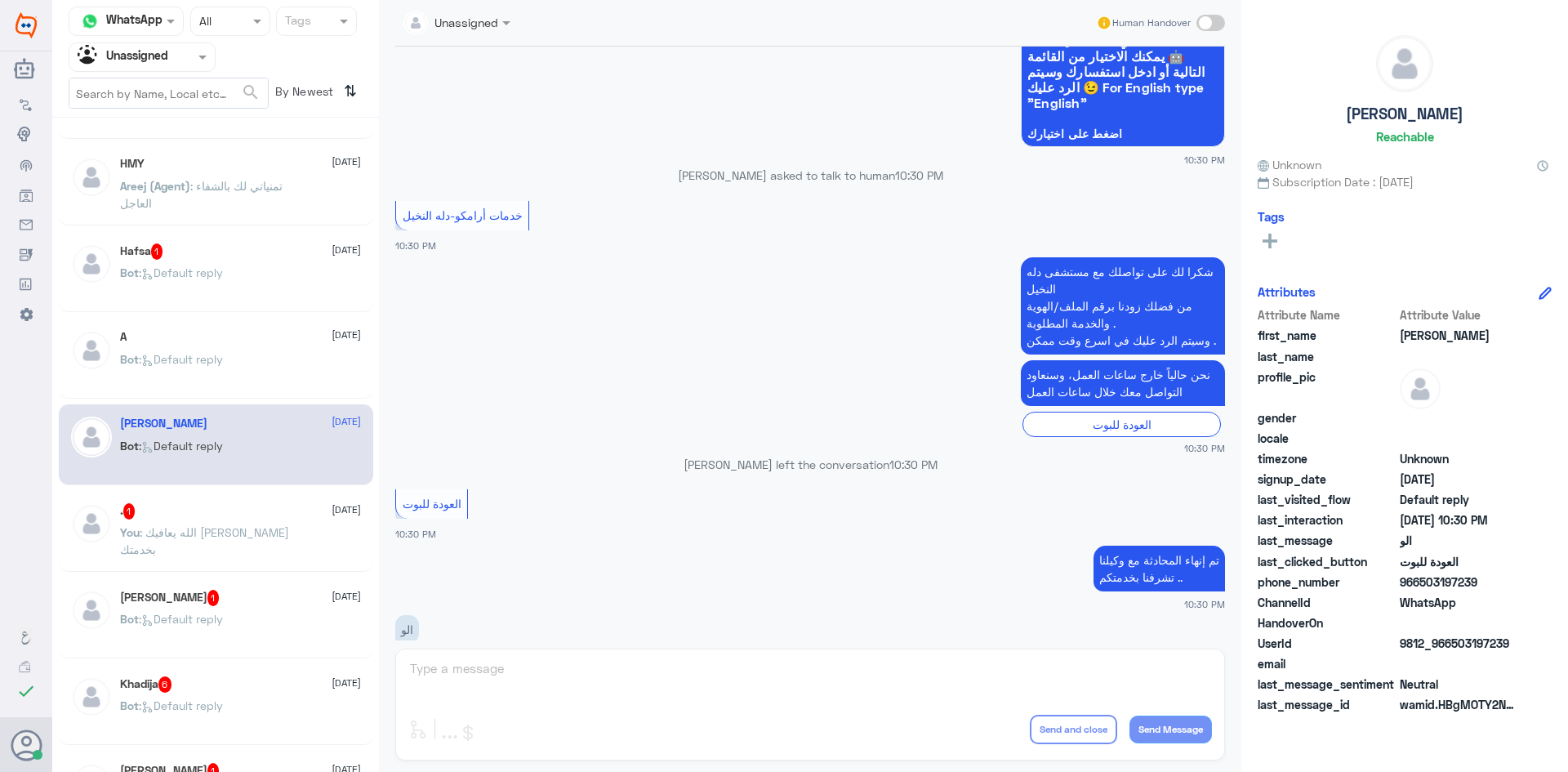
scroll to position [636, 0]
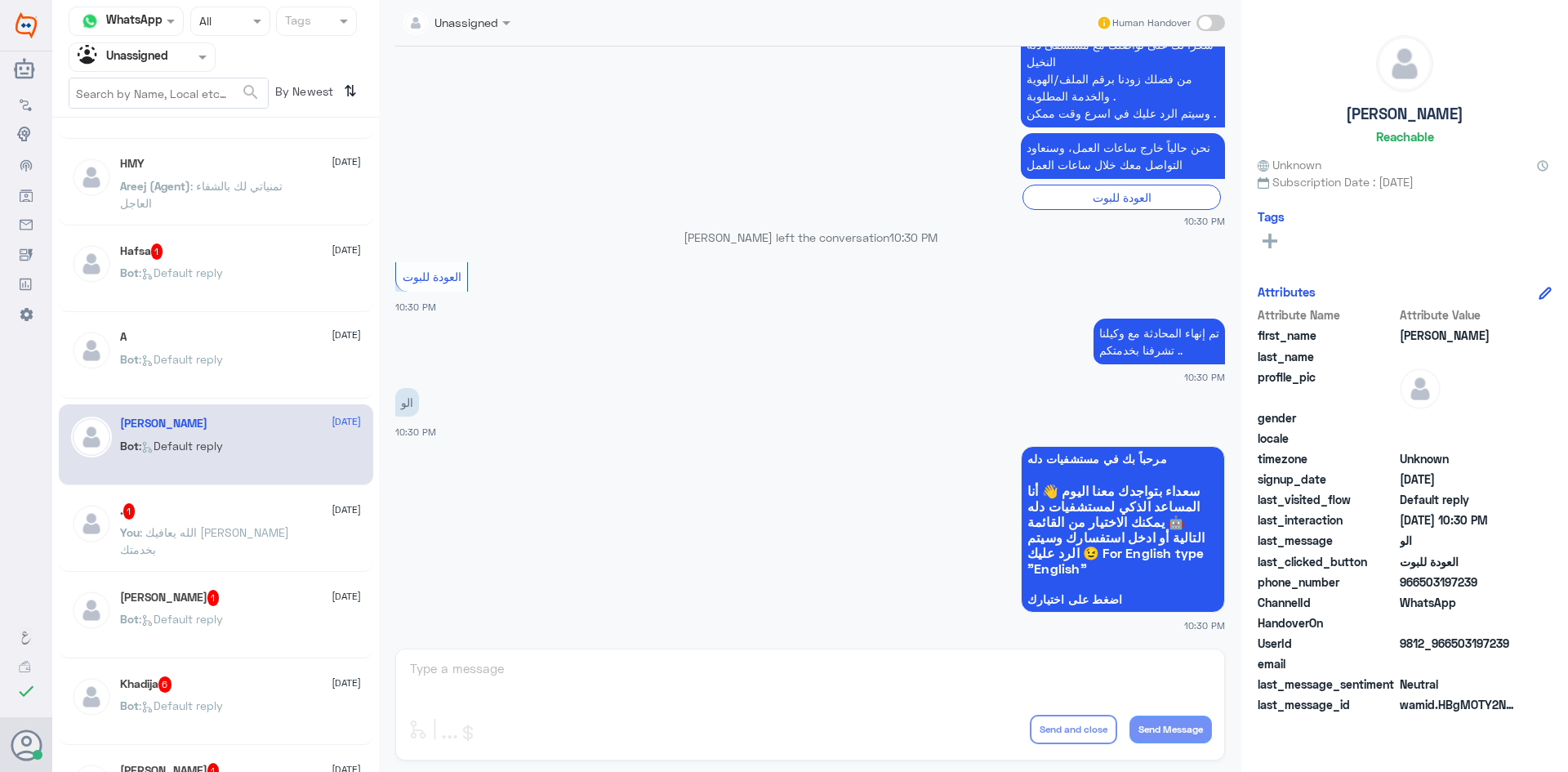
click at [282, 515] on div ". 1 18 August" at bounding box center [240, 511] width 240 height 16
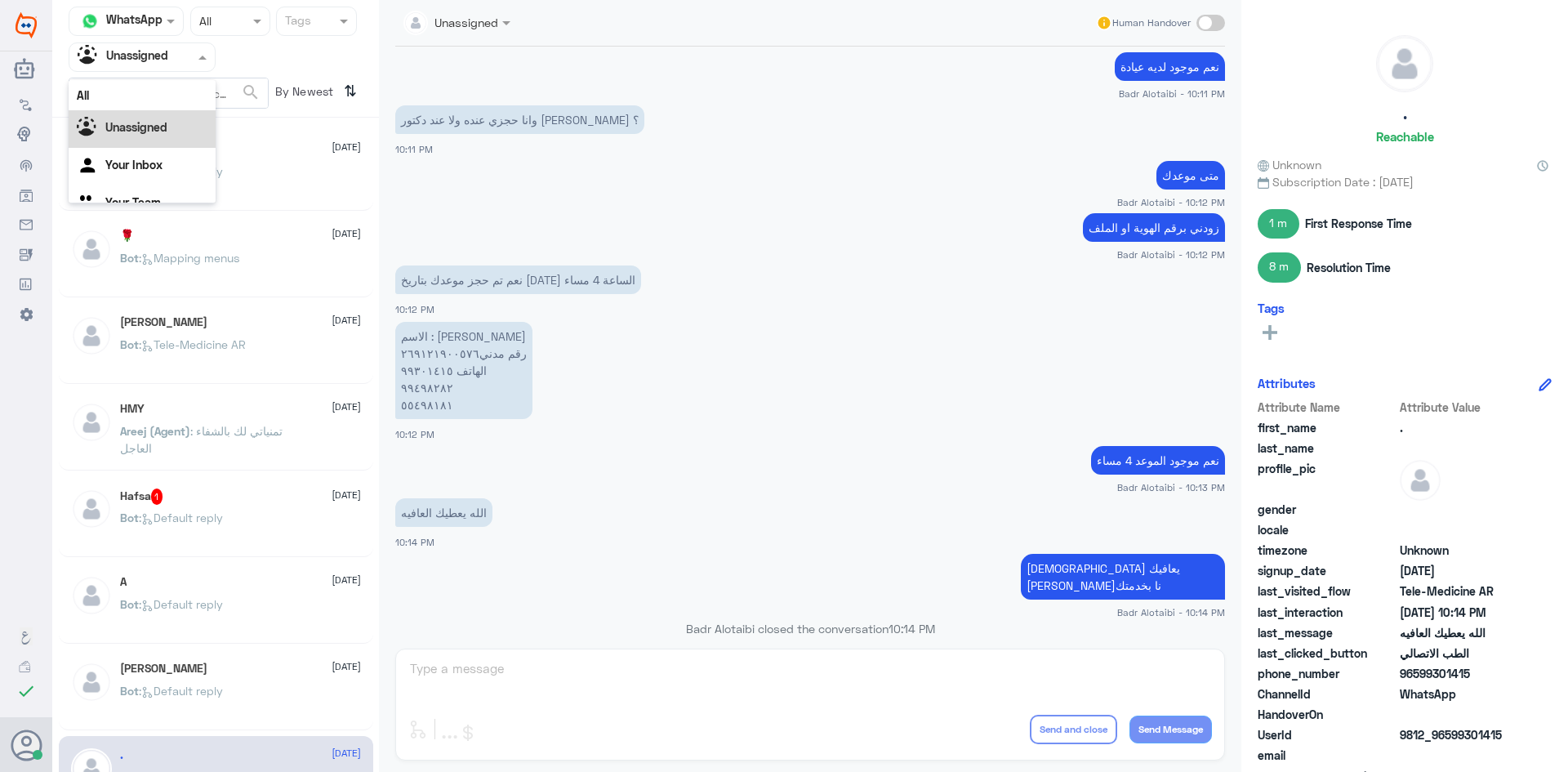
click at [166, 58] on input "text" at bounding box center [123, 57] width 90 height 19
click at [152, 91] on div "All" at bounding box center [142, 95] width 147 height 30
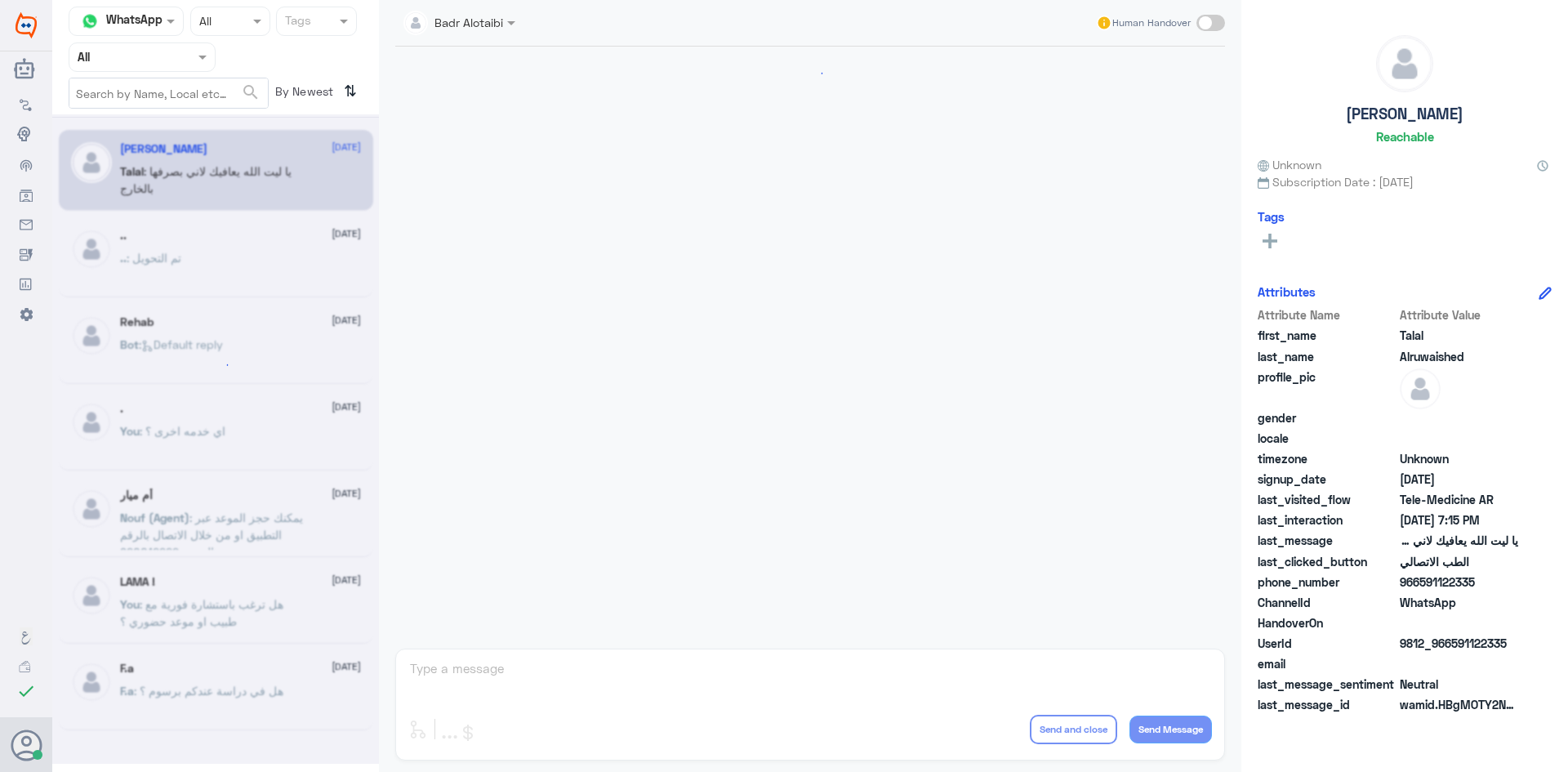
scroll to position [372, 0]
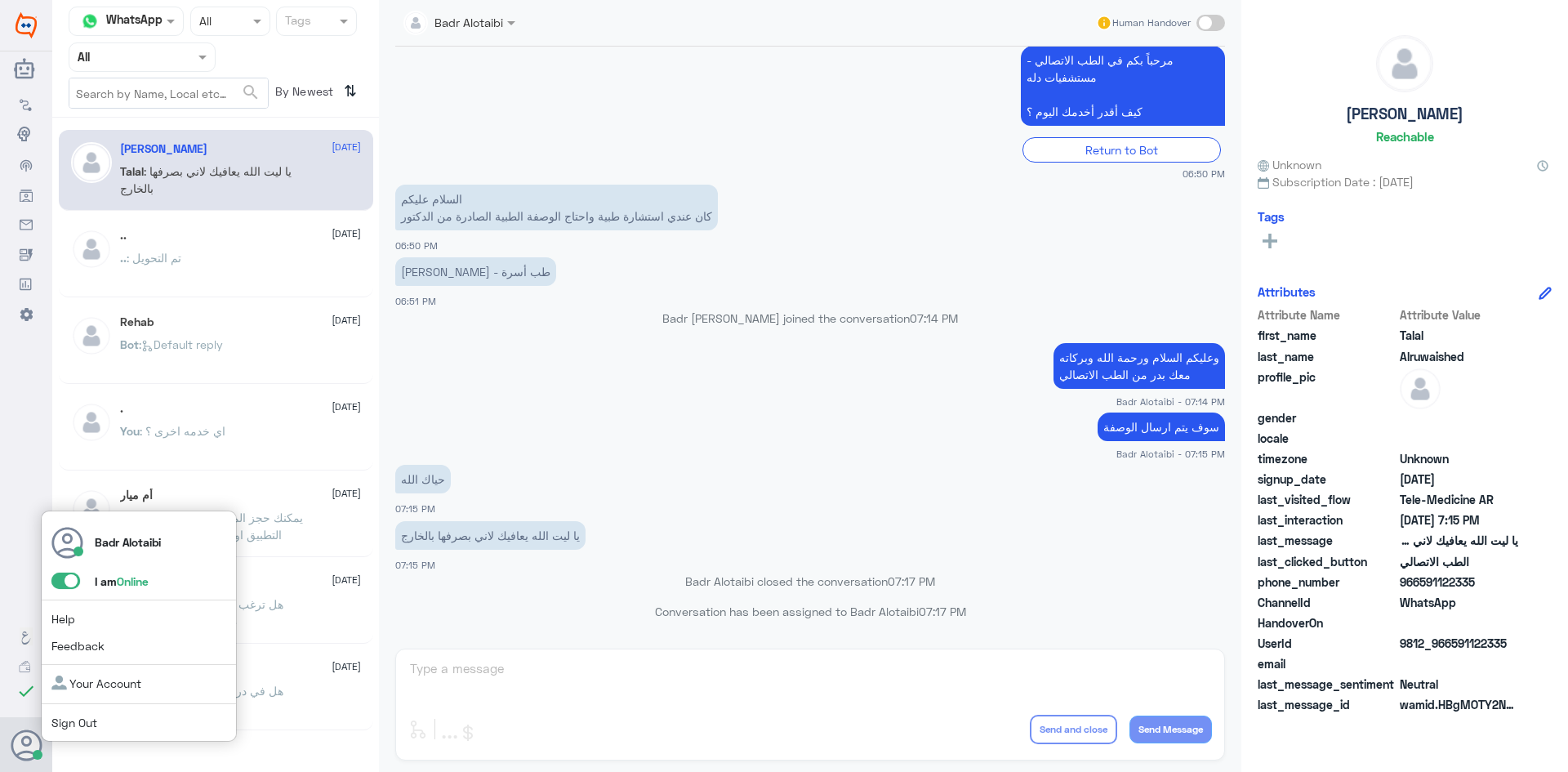
click at [63, 578] on span at bounding box center [65, 581] width 28 height 16
click at [0, 0] on input "checkbox" at bounding box center [0, 0] width 0 height 0
click at [72, 585] on span at bounding box center [65, 581] width 28 height 16
click at [0, 0] on input "checkbox" at bounding box center [0, 0] width 0 height 0
click at [69, 582] on span at bounding box center [65, 581] width 28 height 16
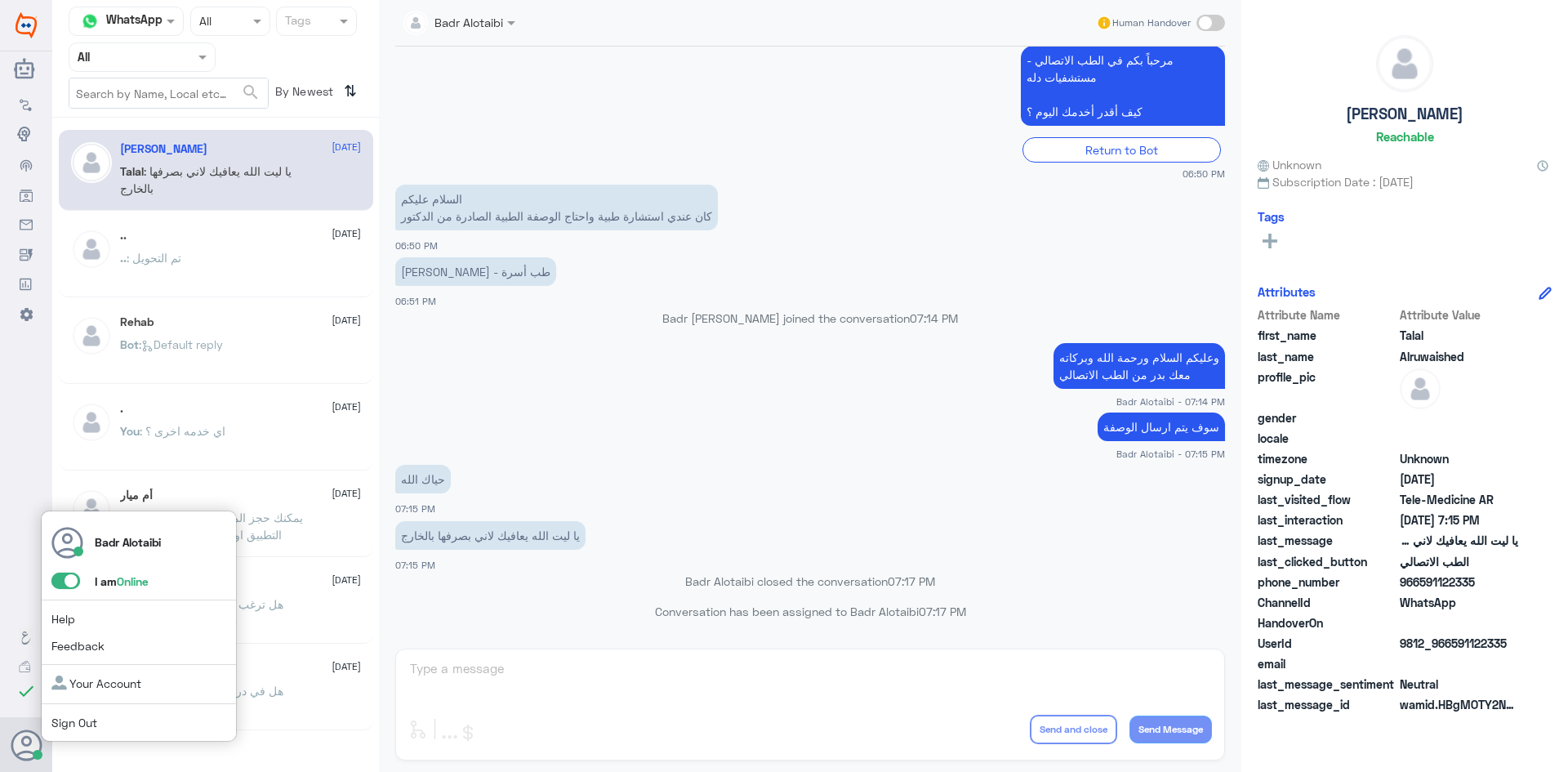
click at [0, 0] on input "checkbox" at bounding box center [0, 0] width 0 height 0
